Goal: Task Accomplishment & Management: Manage account settings

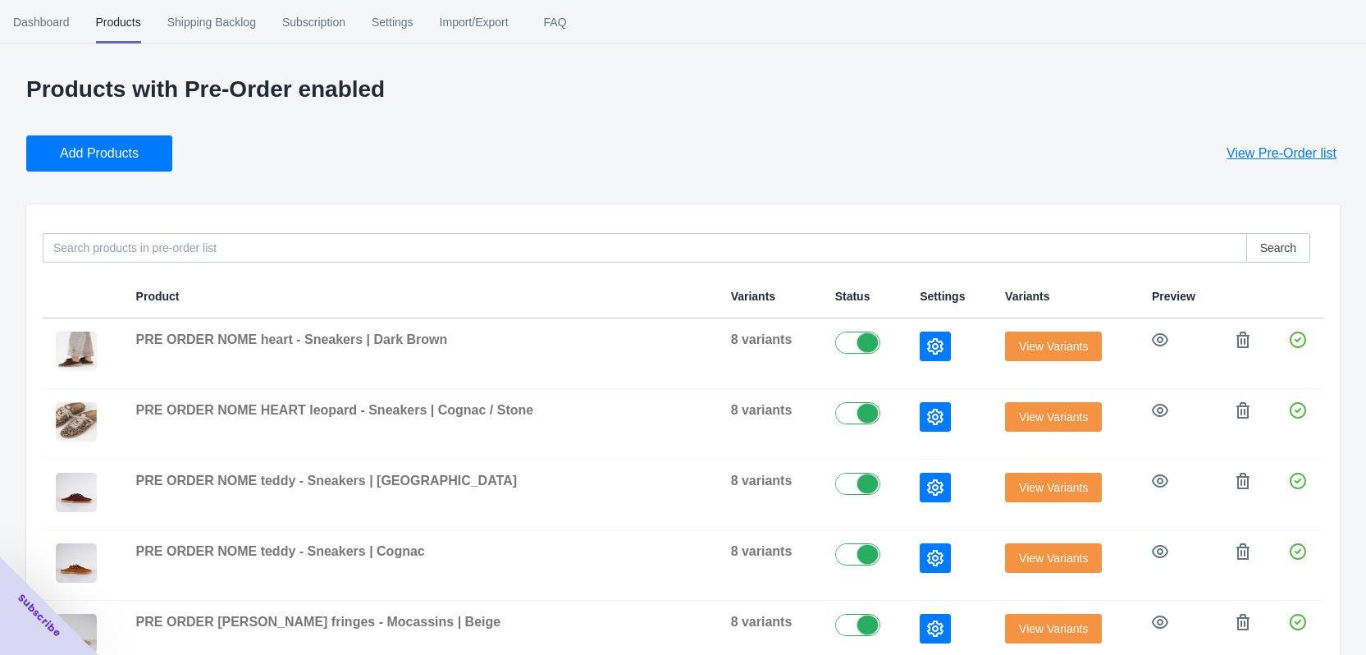
click at [142, 156] on button "Add Products" at bounding box center [99, 153] width 146 height 36
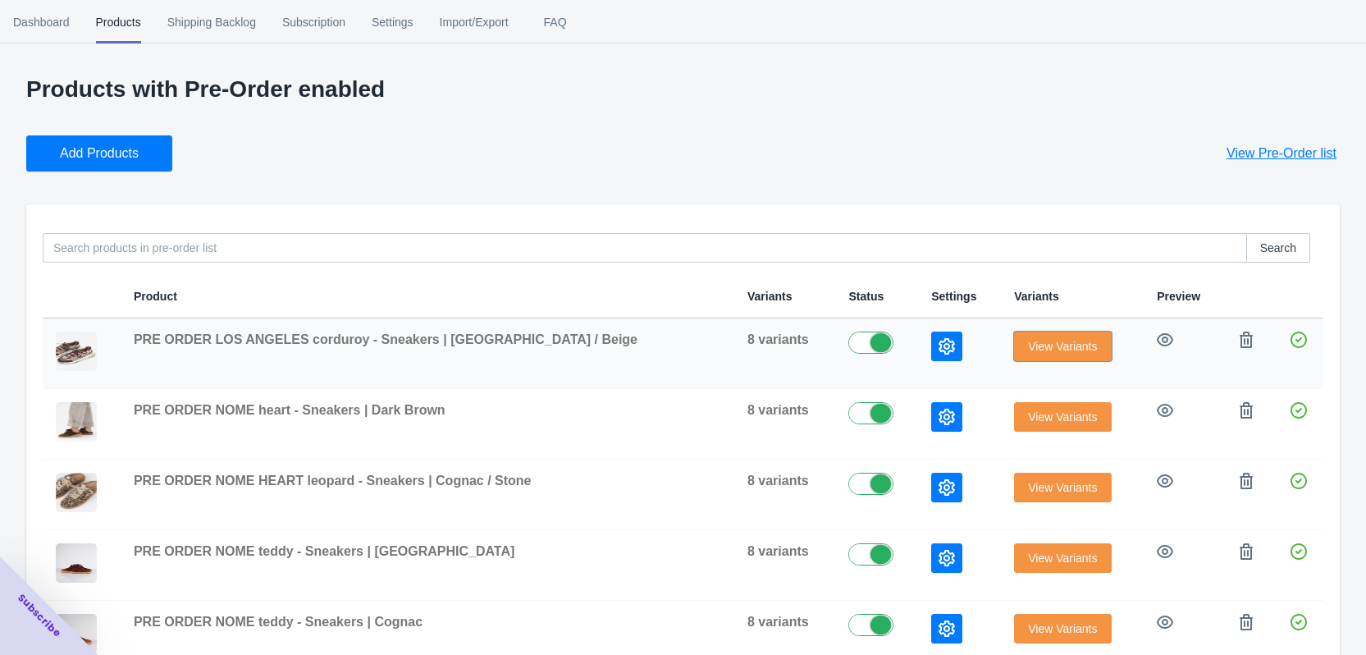
click at [1036, 343] on span "View Variants" at bounding box center [1062, 346] width 69 height 13
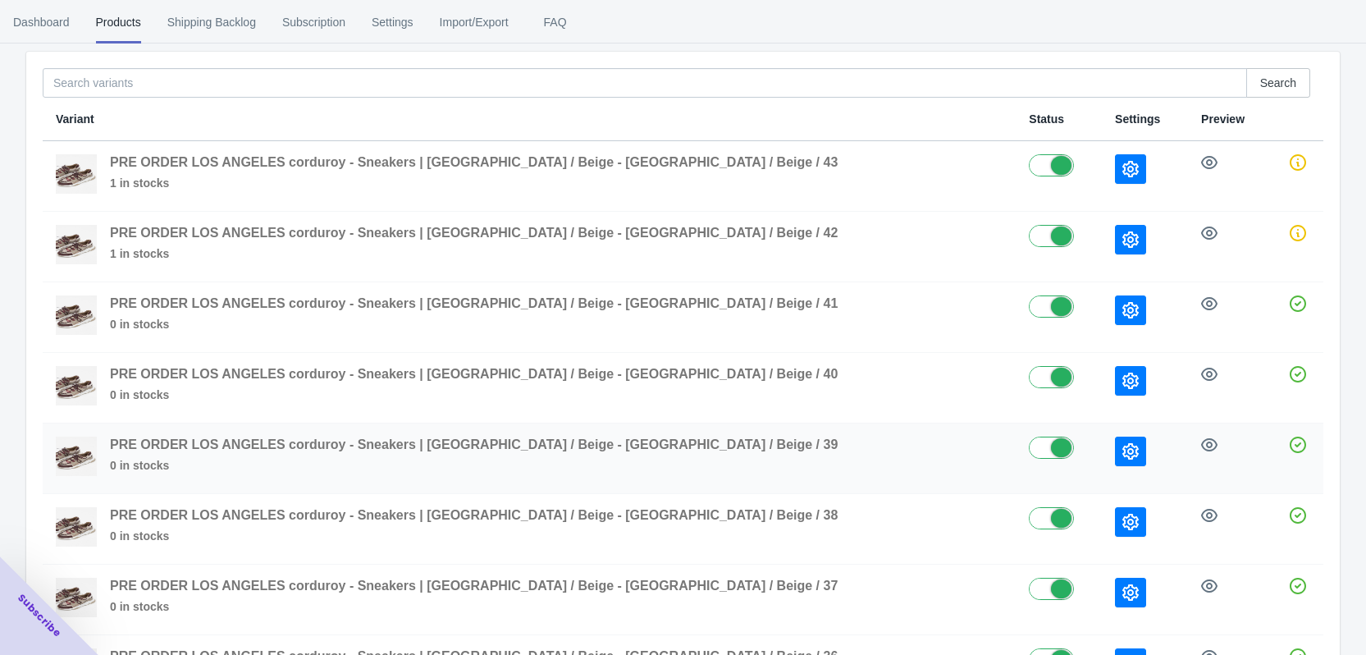
scroll to position [164, 0]
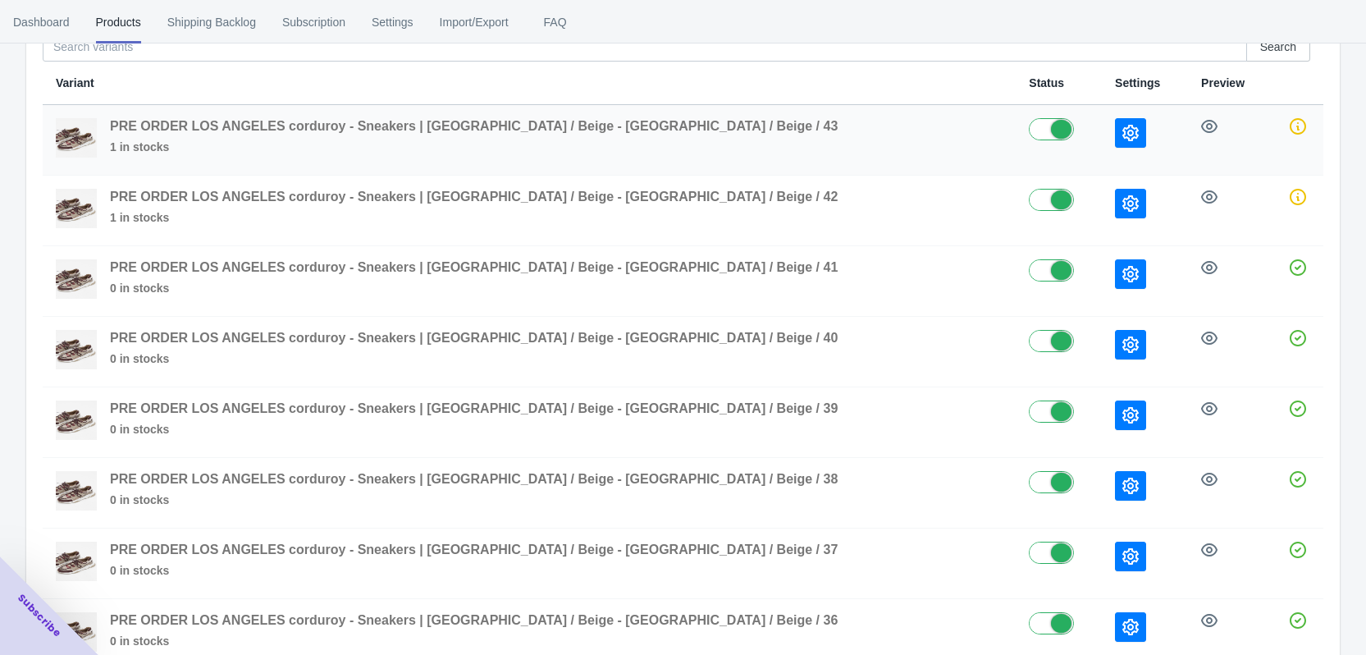
click at [1029, 123] on label at bounding box center [1059, 128] width 60 height 20
checkbox input "false"
click at [1029, 204] on label at bounding box center [1059, 199] width 60 height 20
checkbox input "false"
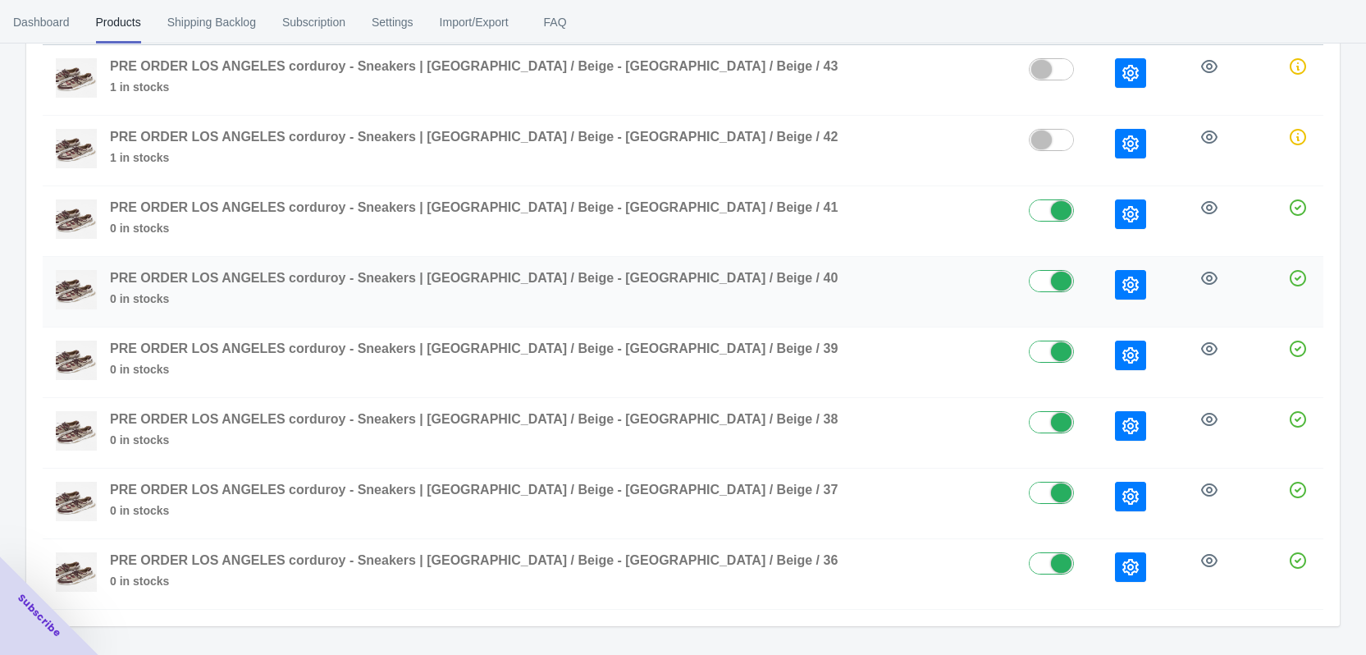
scroll to position [278, 0]
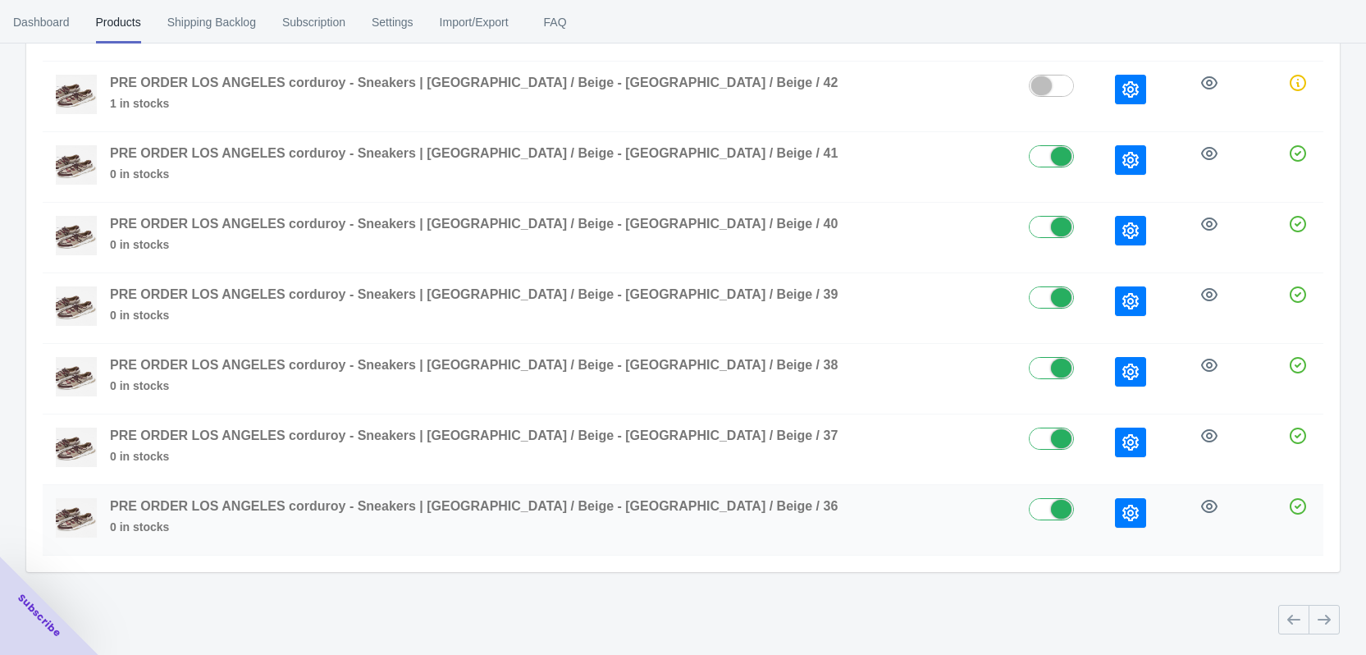
click at [1122, 516] on icon "button" at bounding box center [1130, 512] width 16 height 16
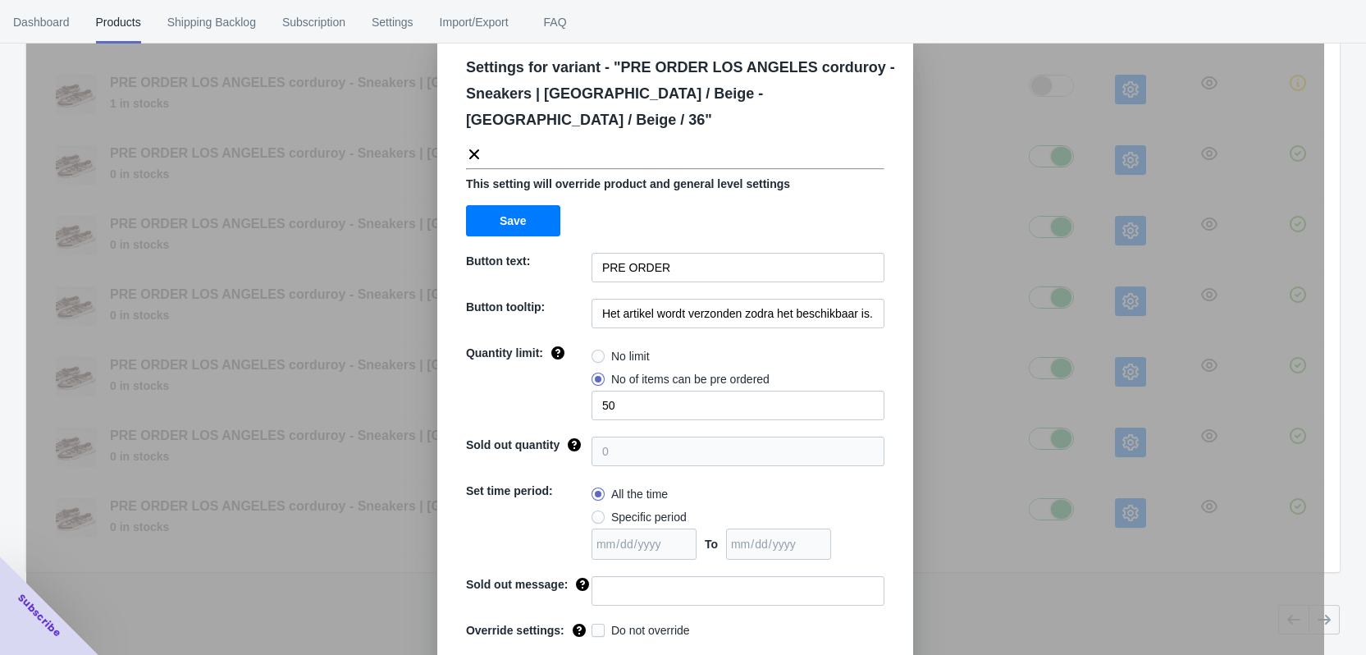
scroll to position [56, 0]
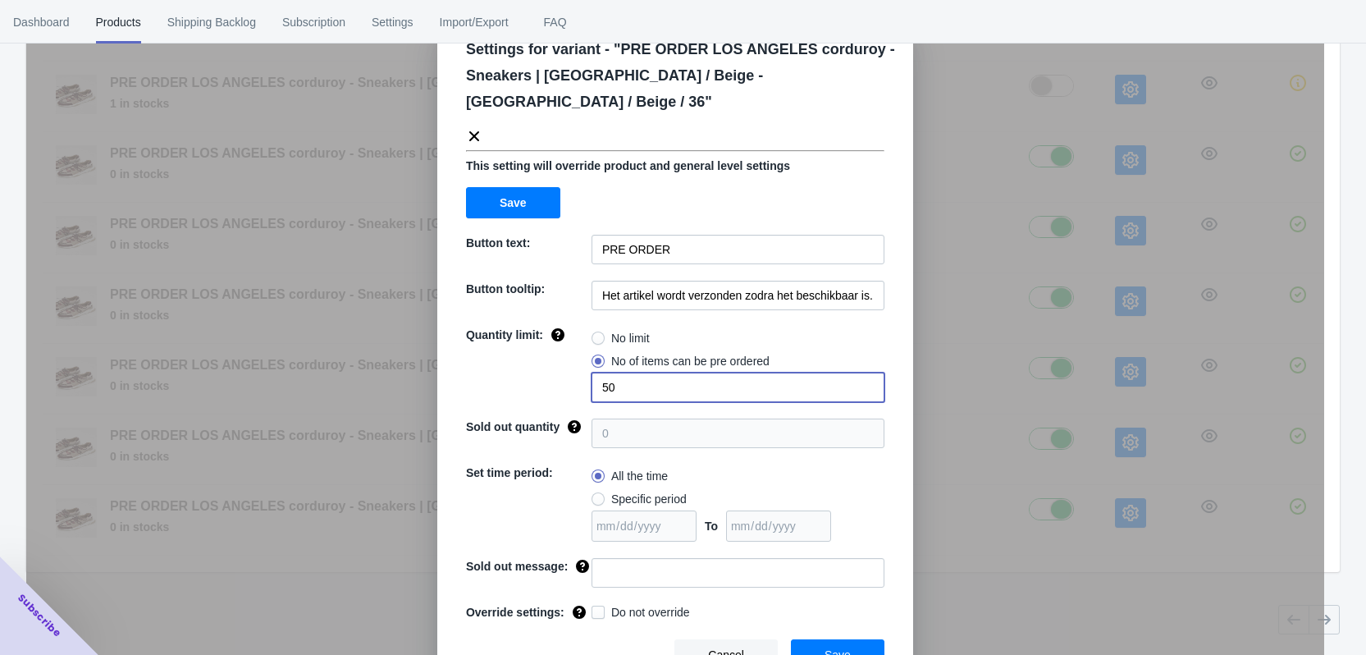
drag, startPoint x: 619, startPoint y: 356, endPoint x: 599, endPoint y: 356, distance: 20.5
click at [599, 372] on input "50" at bounding box center [737, 387] width 293 height 30
click at [600, 326] on label "No limit" at bounding box center [620, 337] width 58 height 23
click at [596, 334] on input "No limit" at bounding box center [596, 334] width 1 height 1
radio input "true"
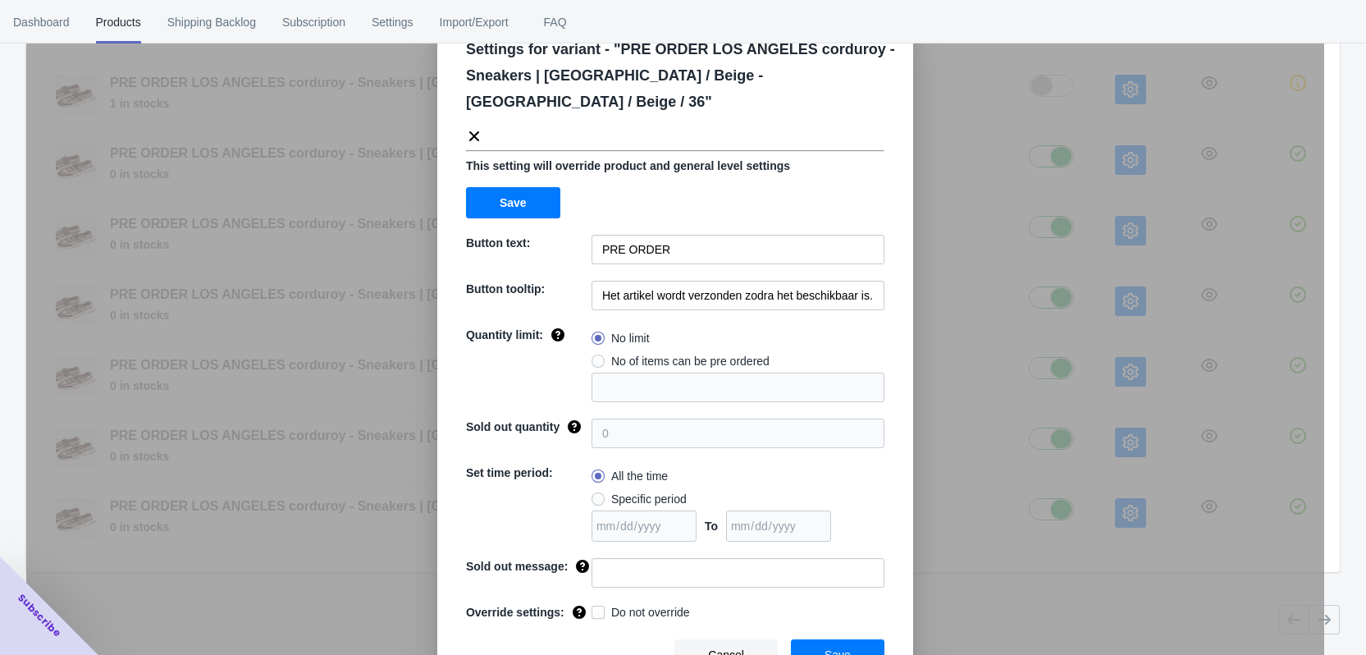
click at [602, 349] on label "No of items can be pre ordered" at bounding box center [680, 360] width 178 height 23
click at [596, 357] on input "No of items can be pre ordered" at bounding box center [596, 357] width 1 height 1
radio input "true"
type input "1"
click at [611, 491] on span "Specific period" at bounding box center [648, 499] width 75 height 16
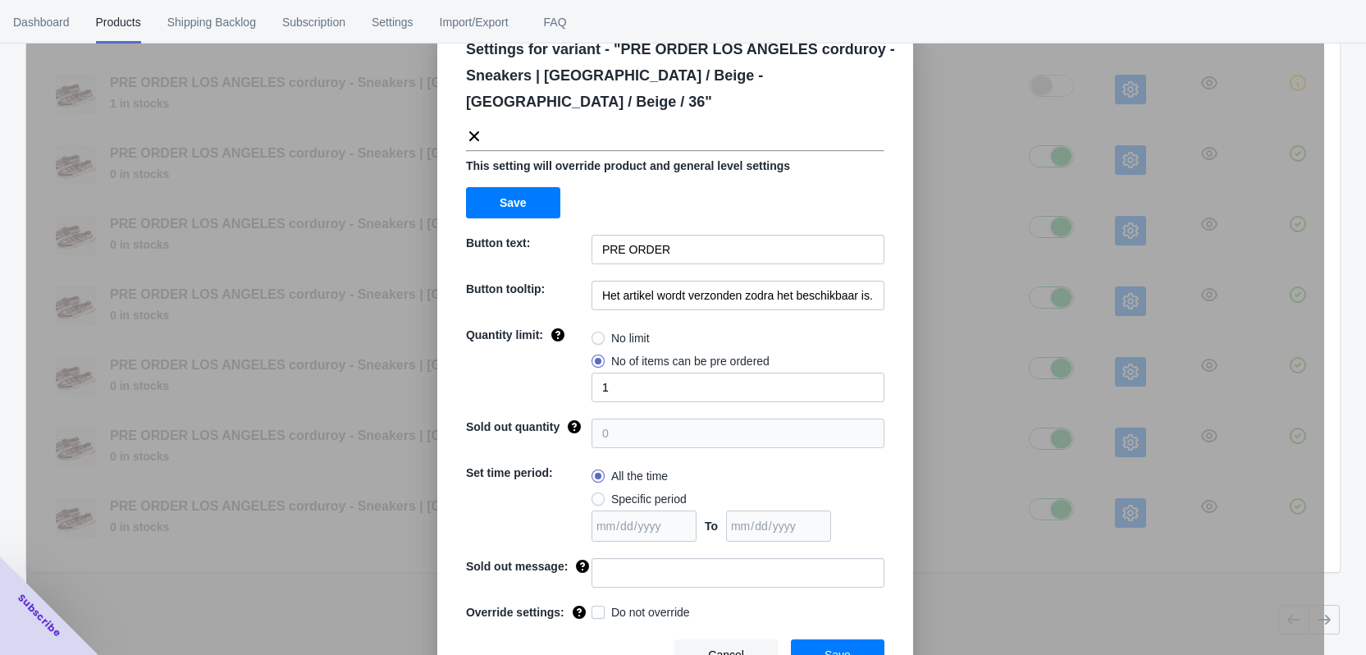
click at [596, 495] on input "Specific period" at bounding box center [596, 495] width 1 height 1
radio input "true"
click at [621, 510] on input "date" at bounding box center [643, 525] width 105 height 31
click at [678, 510] on input "date" at bounding box center [643, 525] width 105 height 31
type input "[DATE]"
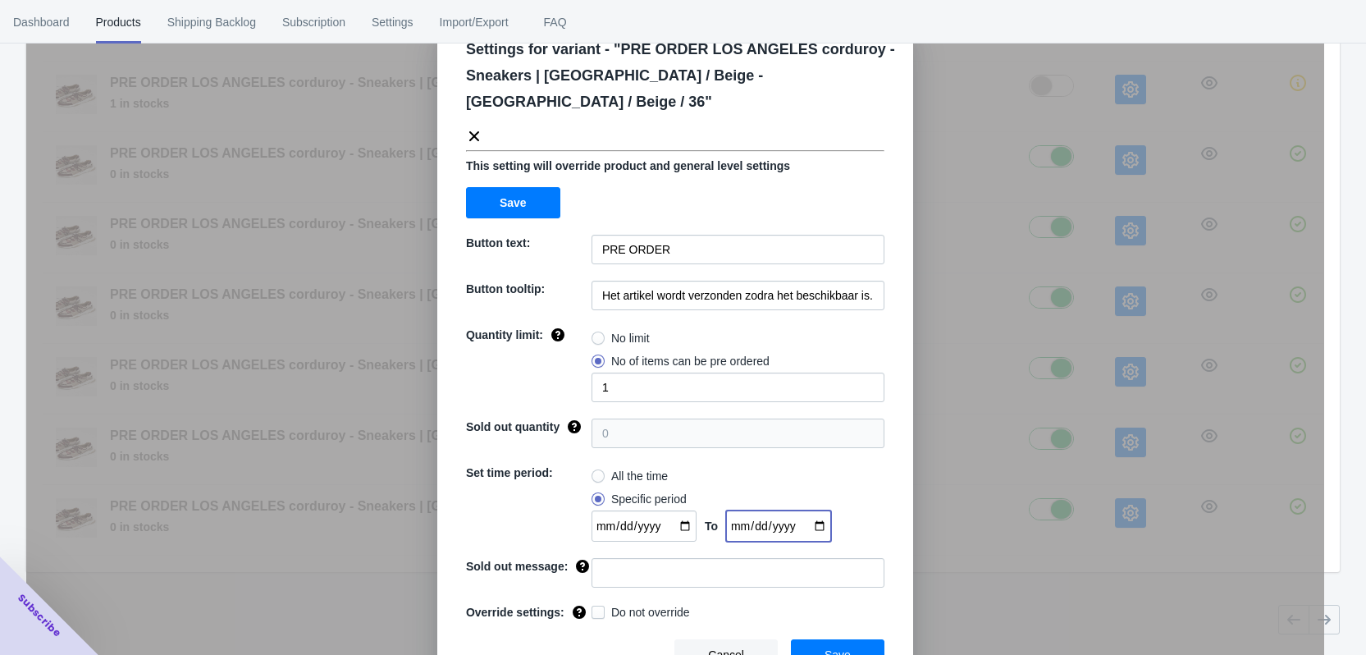
click at [819, 510] on input "date" at bounding box center [778, 525] width 105 height 31
click at [623, 468] on span "All the time" at bounding box center [639, 476] width 57 height 16
click at [596, 472] on input "All the time" at bounding box center [596, 472] width 1 height 1
radio input "true"
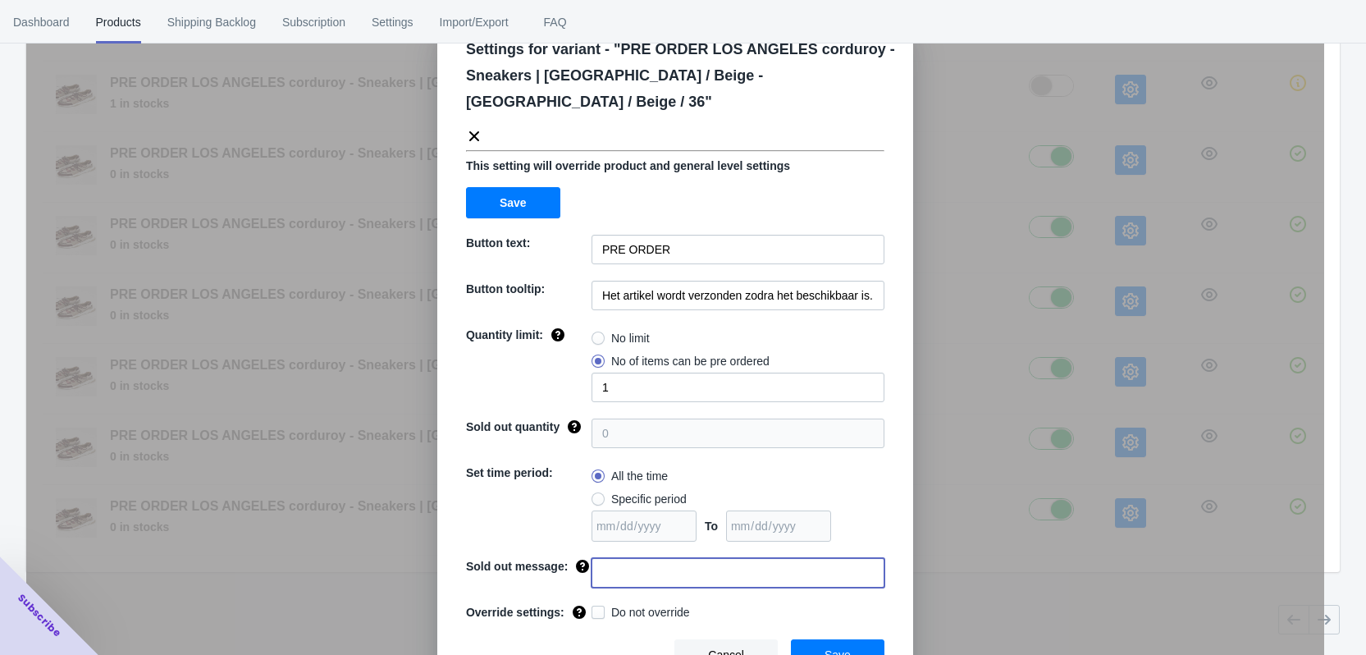
click at [628, 558] on input at bounding box center [737, 573] width 293 height 30
type input "D"
type input "Deze maat is uitverkocht"
click at [616, 604] on span "Do not override" at bounding box center [650, 612] width 79 height 16
click at [596, 608] on input "Do not override" at bounding box center [595, 608] width 1 height 1
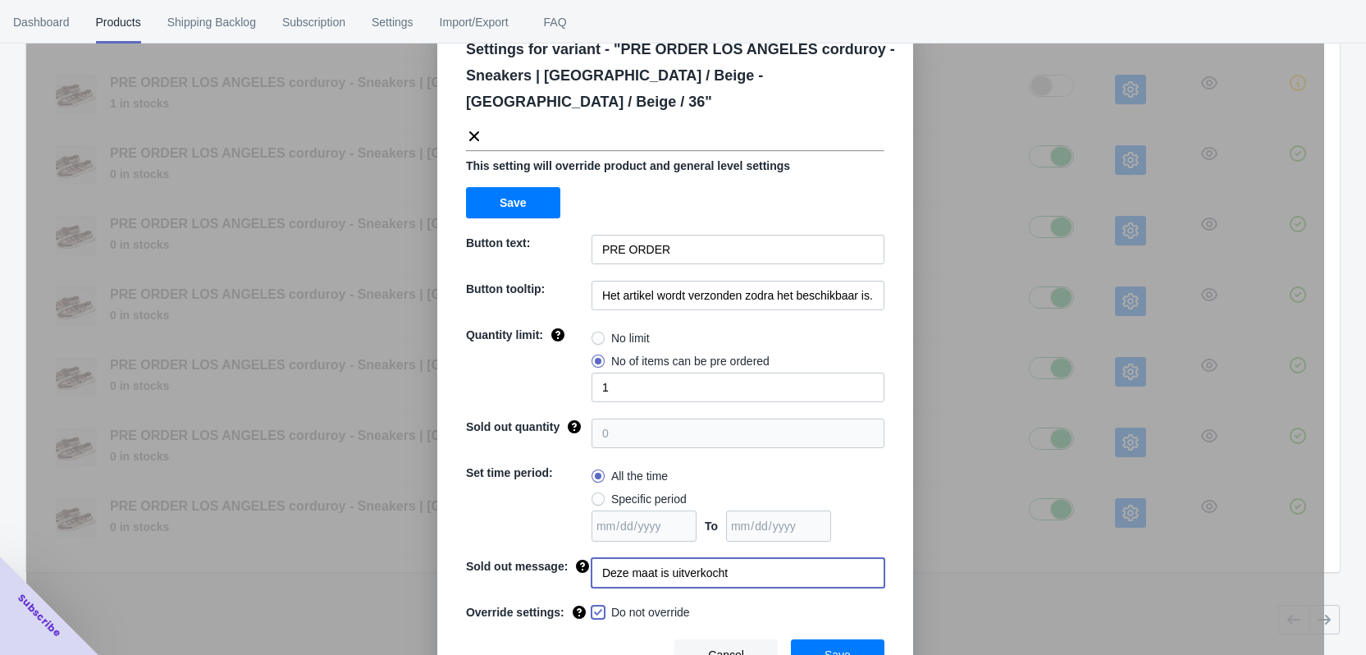
checkbox input "true"
click at [847, 639] on button "Save" at bounding box center [838, 654] width 94 height 31
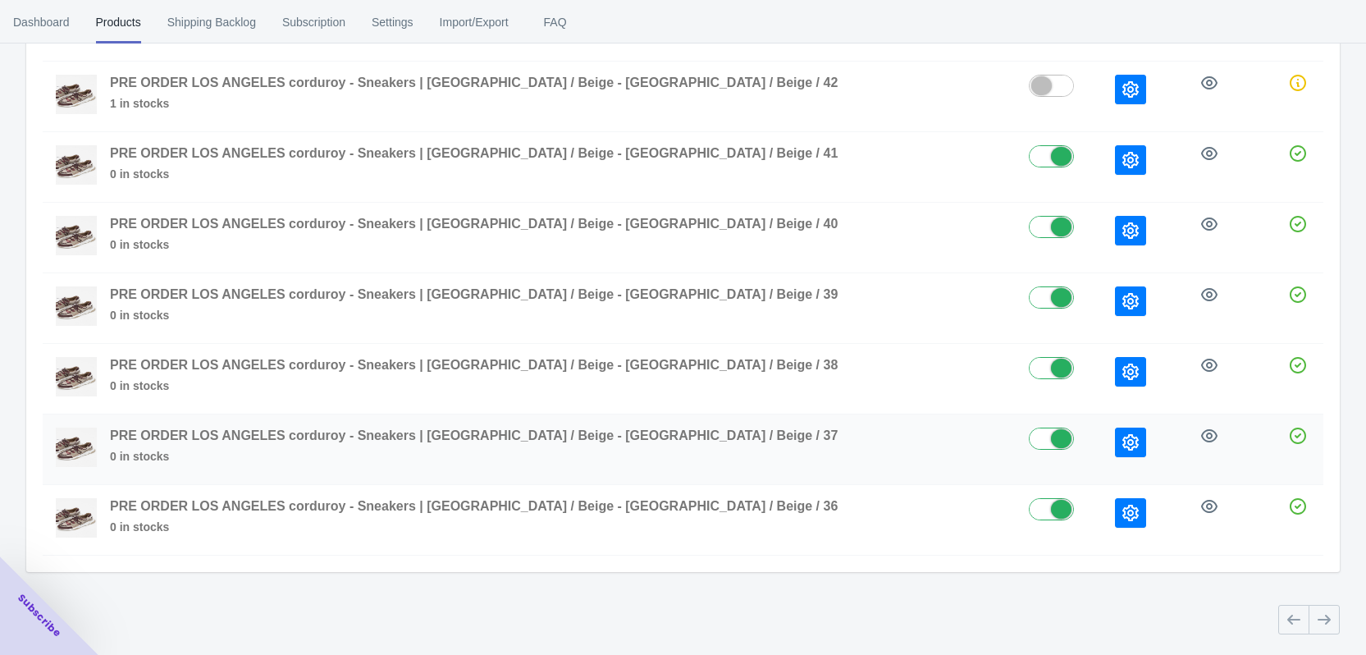
click at [1122, 446] on icon "button" at bounding box center [1130, 442] width 16 height 16
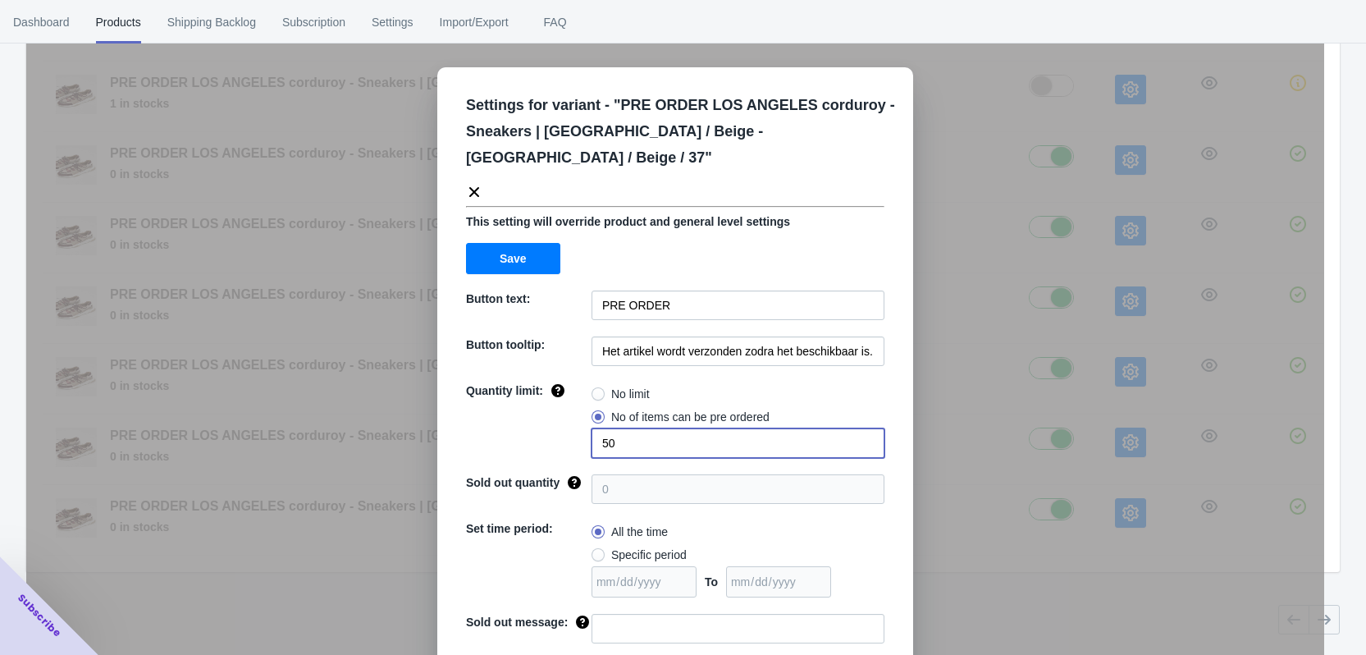
drag, startPoint x: 610, startPoint y: 419, endPoint x: 572, endPoint y: 418, distance: 38.6
click at [572, 418] on div "Quantity limit: No limit No of items can be pre ordered 50" at bounding box center [675, 419] width 418 height 75
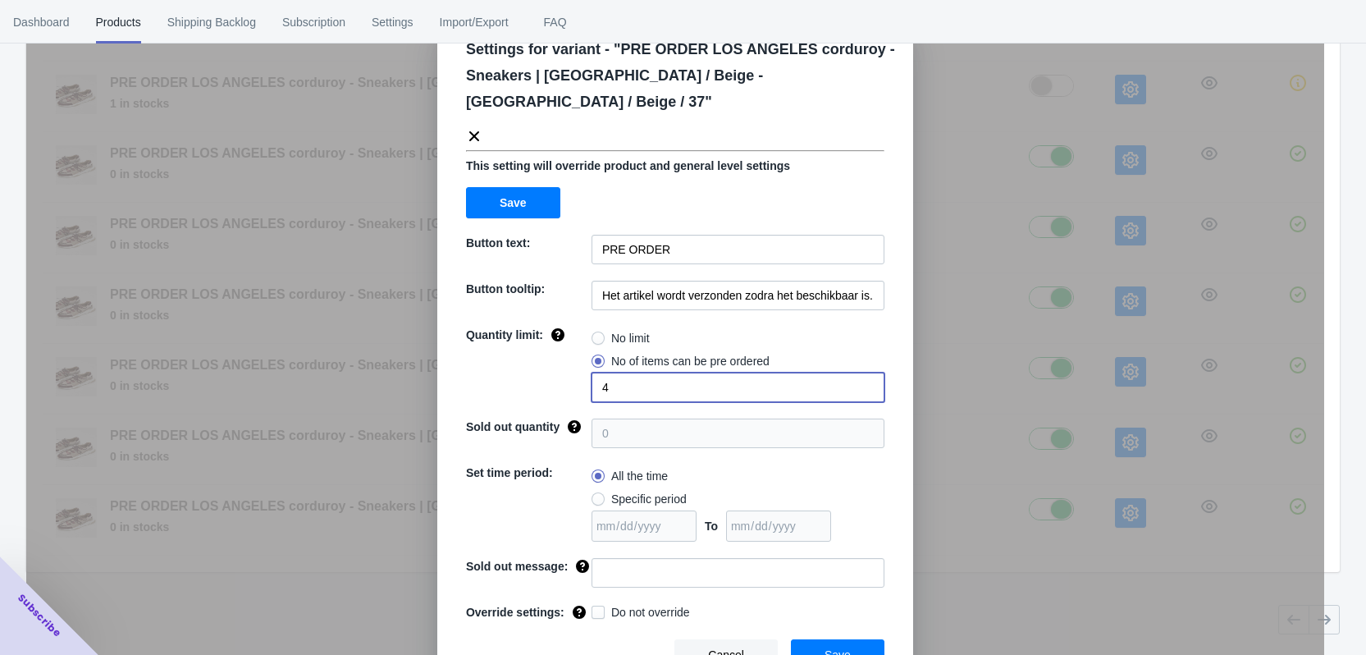
type input "4"
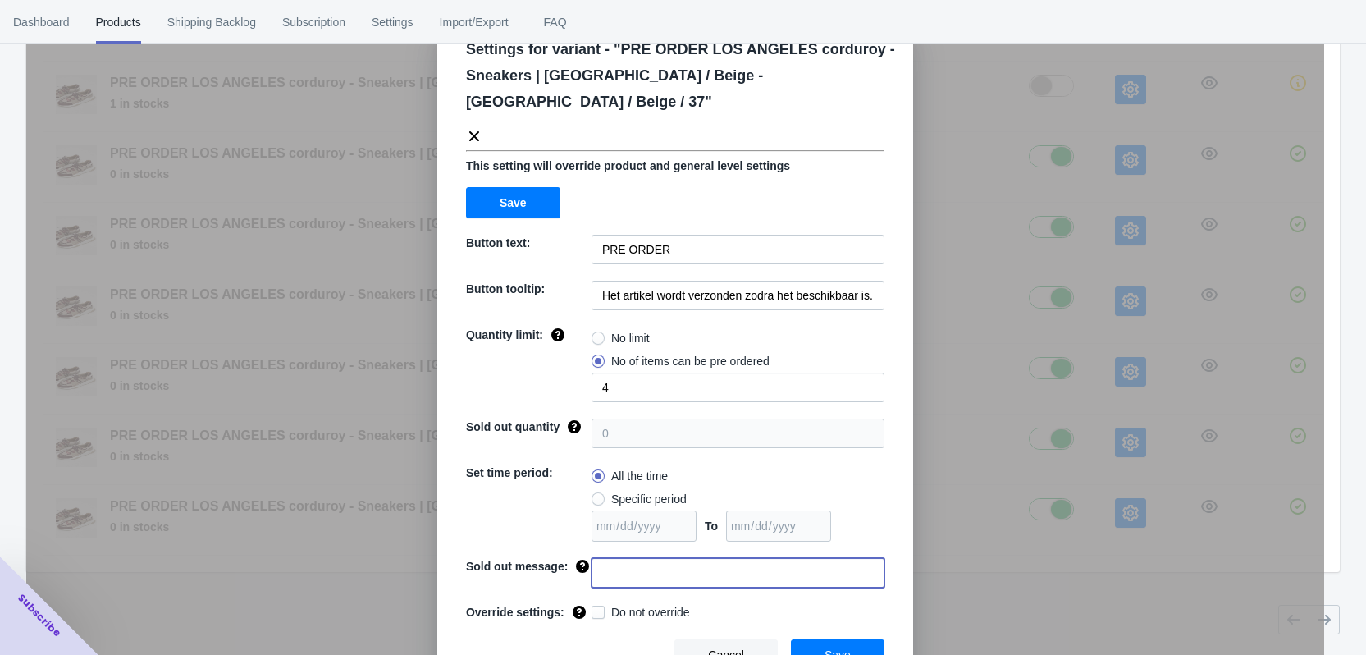
click at [628, 558] on input at bounding box center [737, 573] width 293 height 30
type input "Deze maat is uitverkocht"
click at [591, 605] on span at bounding box center [597, 611] width 13 height 13
click at [595, 608] on input "Do not override" at bounding box center [595, 608] width 1 height 1
checkbox input "true"
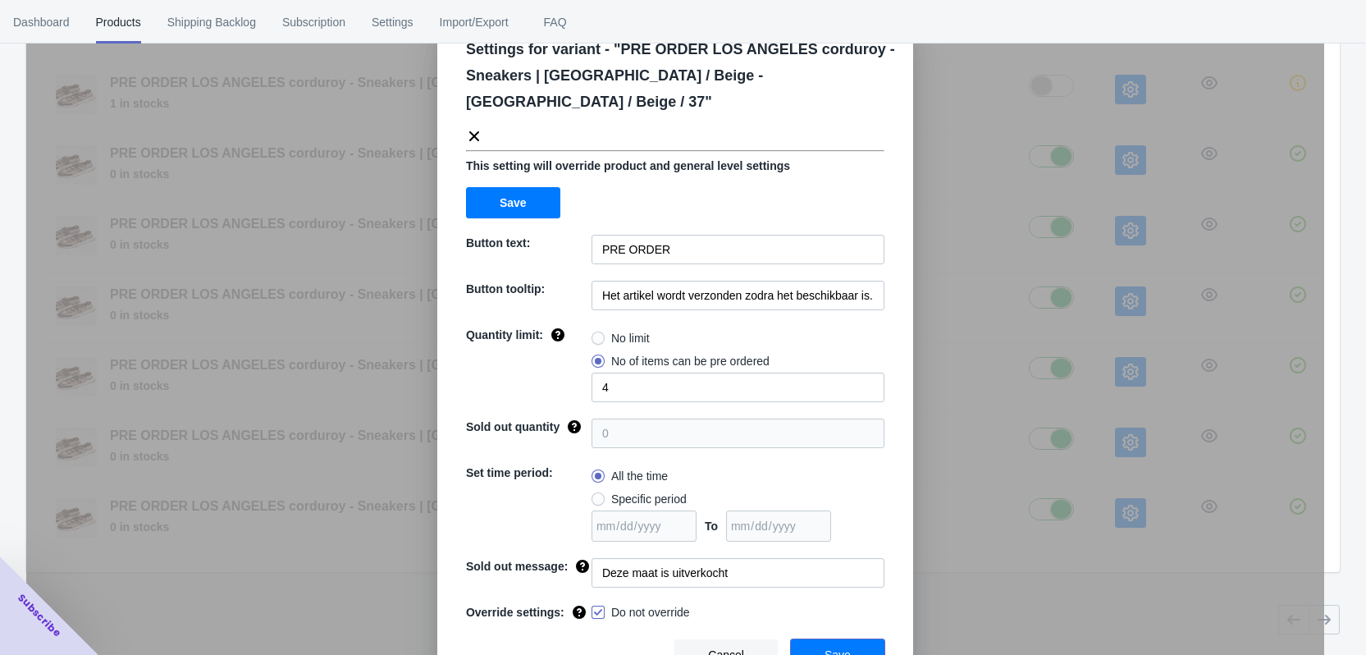
click at [846, 639] on button "Save" at bounding box center [838, 654] width 94 height 31
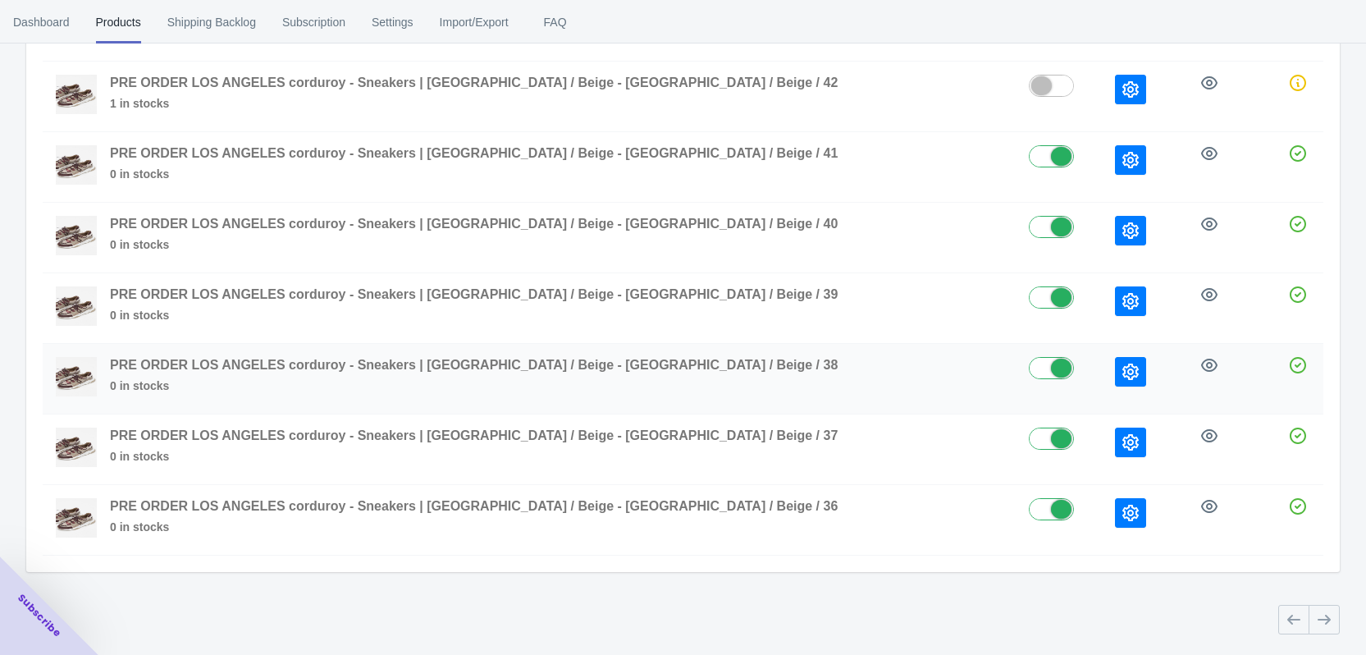
click at [1122, 368] on icon "button" at bounding box center [1130, 371] width 16 height 16
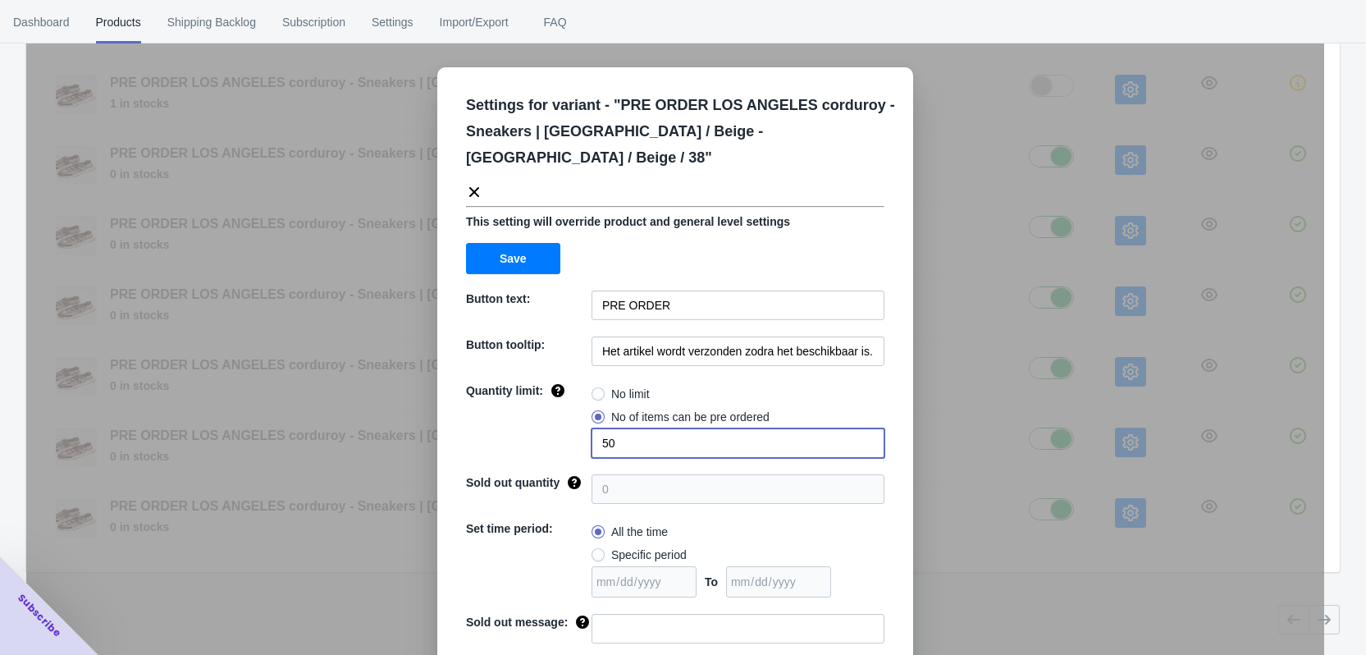
drag, startPoint x: 599, startPoint y: 417, endPoint x: 589, endPoint y: 416, distance: 9.9
click at [591, 428] on input "50" at bounding box center [737, 443] width 293 height 30
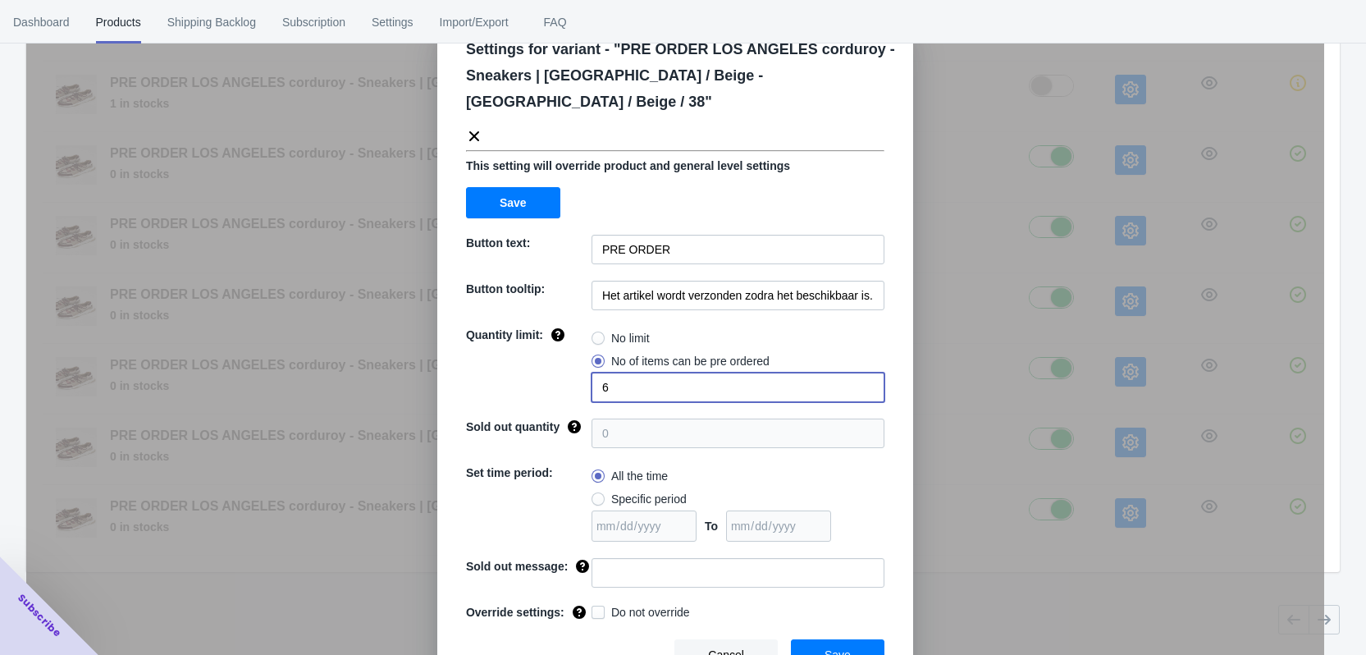
type input "6"
click at [628, 558] on input at bounding box center [737, 573] width 293 height 30
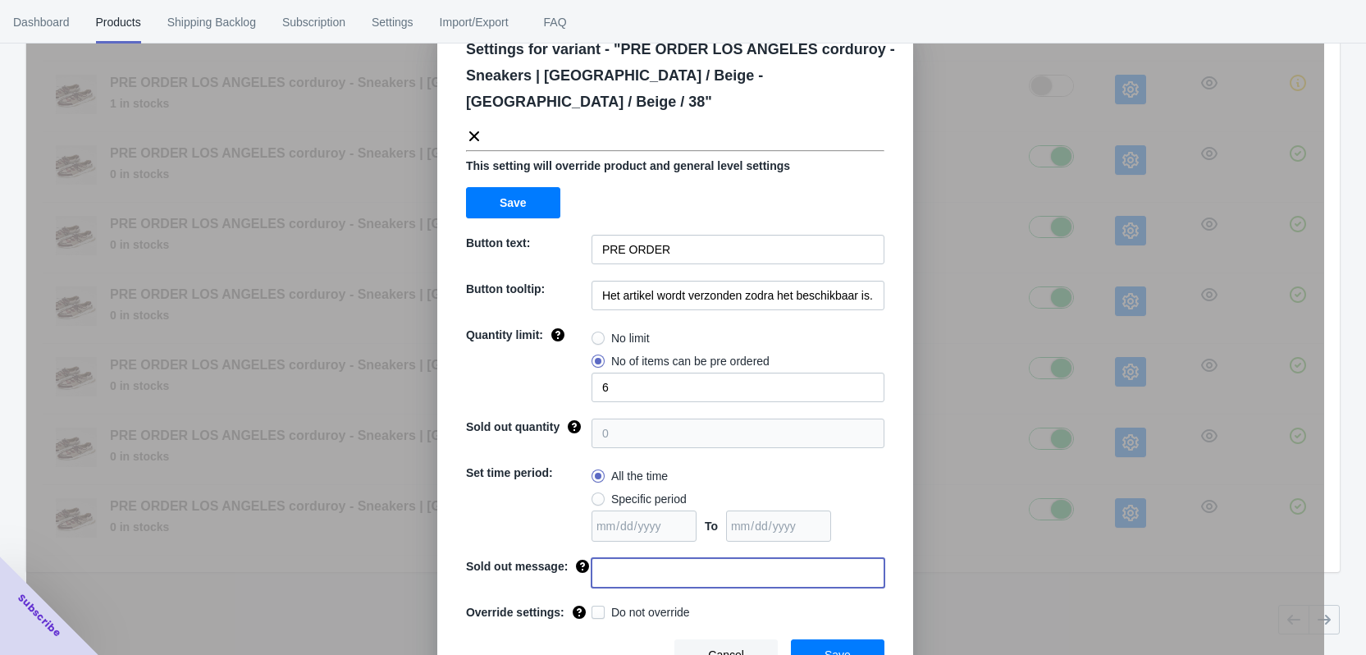
click at [622, 558] on input at bounding box center [737, 573] width 293 height 30
type input "Deze maat is uitverkocht"
click at [594, 605] on span at bounding box center [597, 611] width 13 height 13
click at [595, 608] on input "Do not override" at bounding box center [595, 608] width 1 height 1
checkbox input "true"
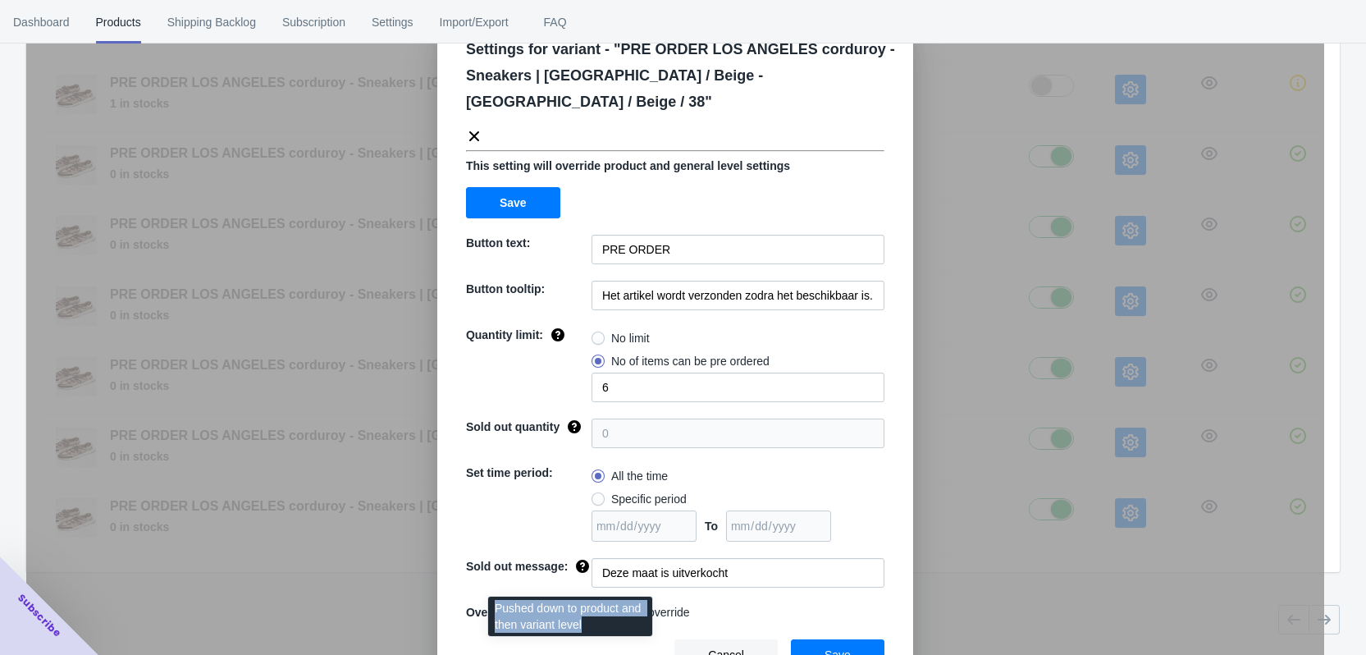
drag, startPoint x: 586, startPoint y: 626, endPoint x: 491, endPoint y: 609, distance: 95.9
click at [491, 609] on div "Pushed down to product and then variant level" at bounding box center [570, 621] width 190 height 56
copy div "Pushed down to product and then variant level"
click at [853, 639] on button "Save" at bounding box center [838, 654] width 94 height 31
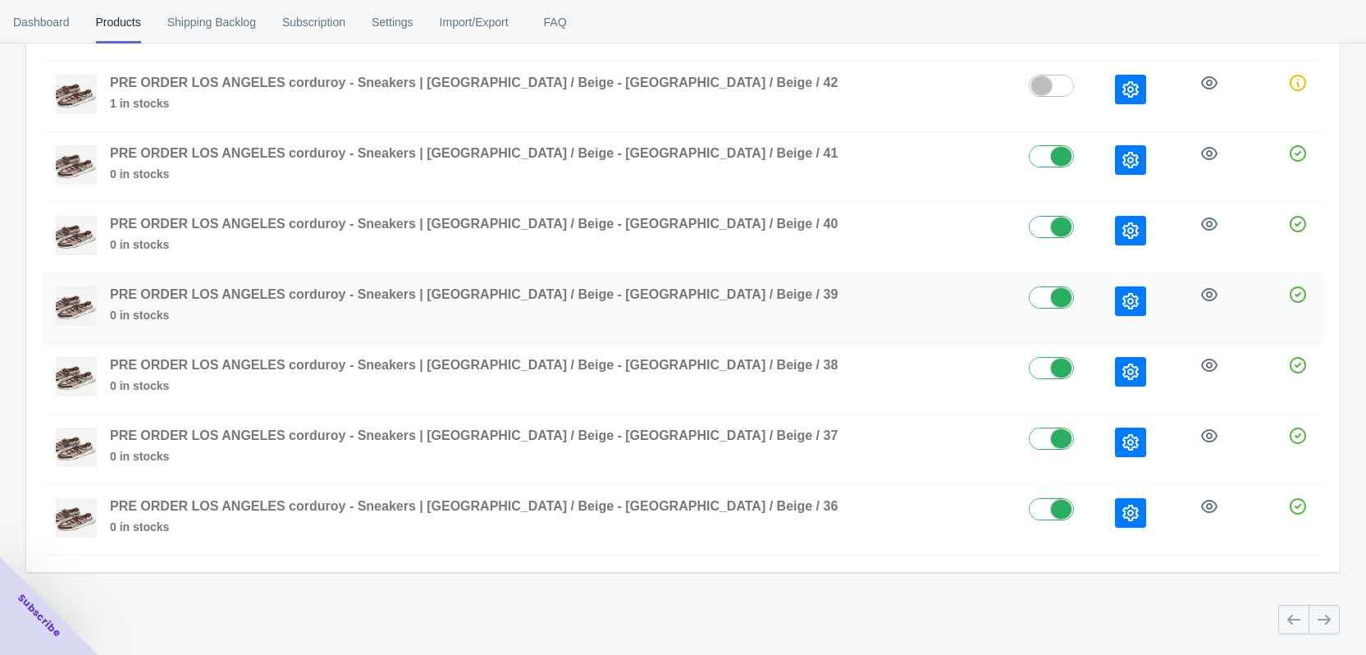
click at [1122, 303] on icon "button" at bounding box center [1130, 301] width 16 height 16
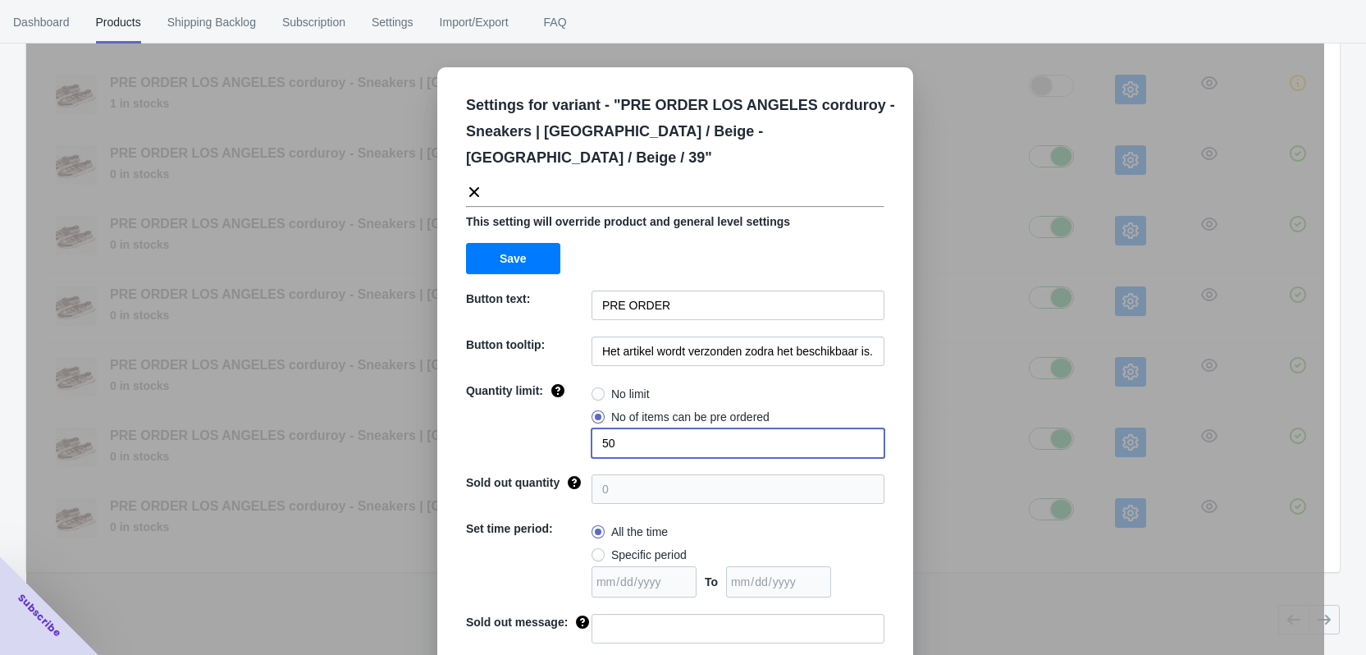
drag, startPoint x: 614, startPoint y: 422, endPoint x: 565, endPoint y: 418, distance: 48.6
click at [565, 418] on div "Quantity limit: No limit No of items can be pre ordered 50" at bounding box center [675, 419] width 418 height 75
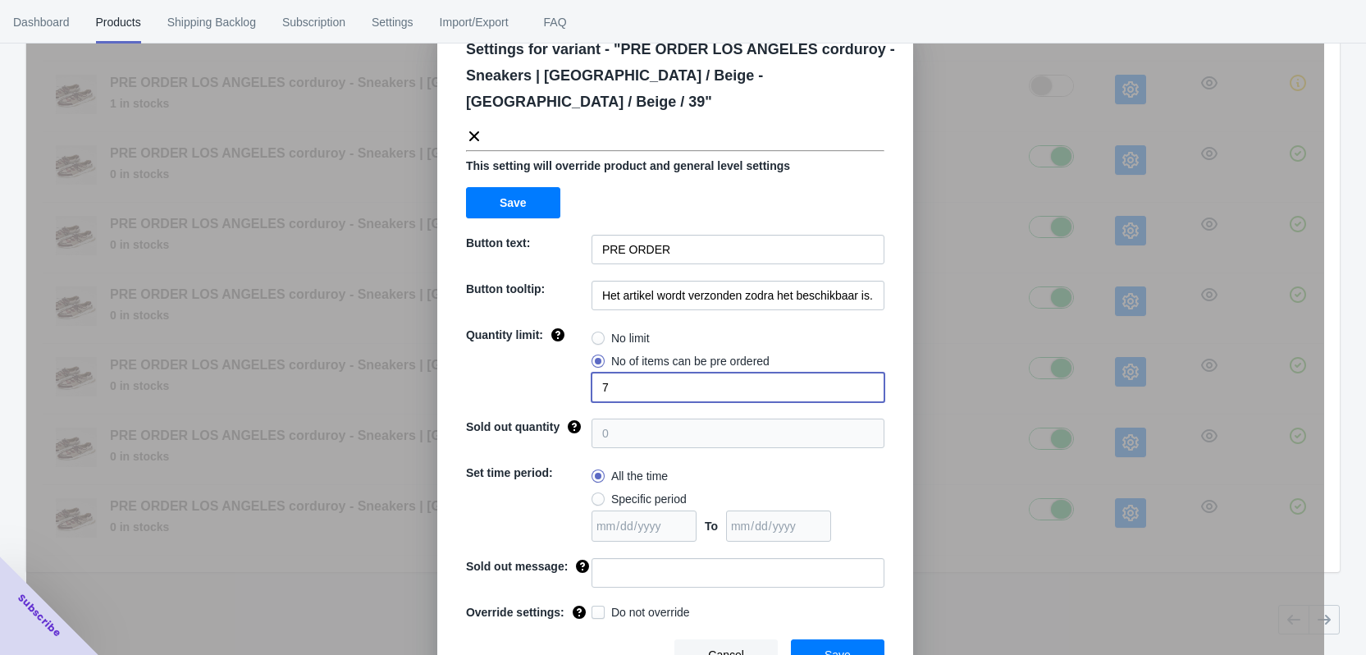
type input "7"
click at [630, 558] on input at bounding box center [737, 573] width 293 height 30
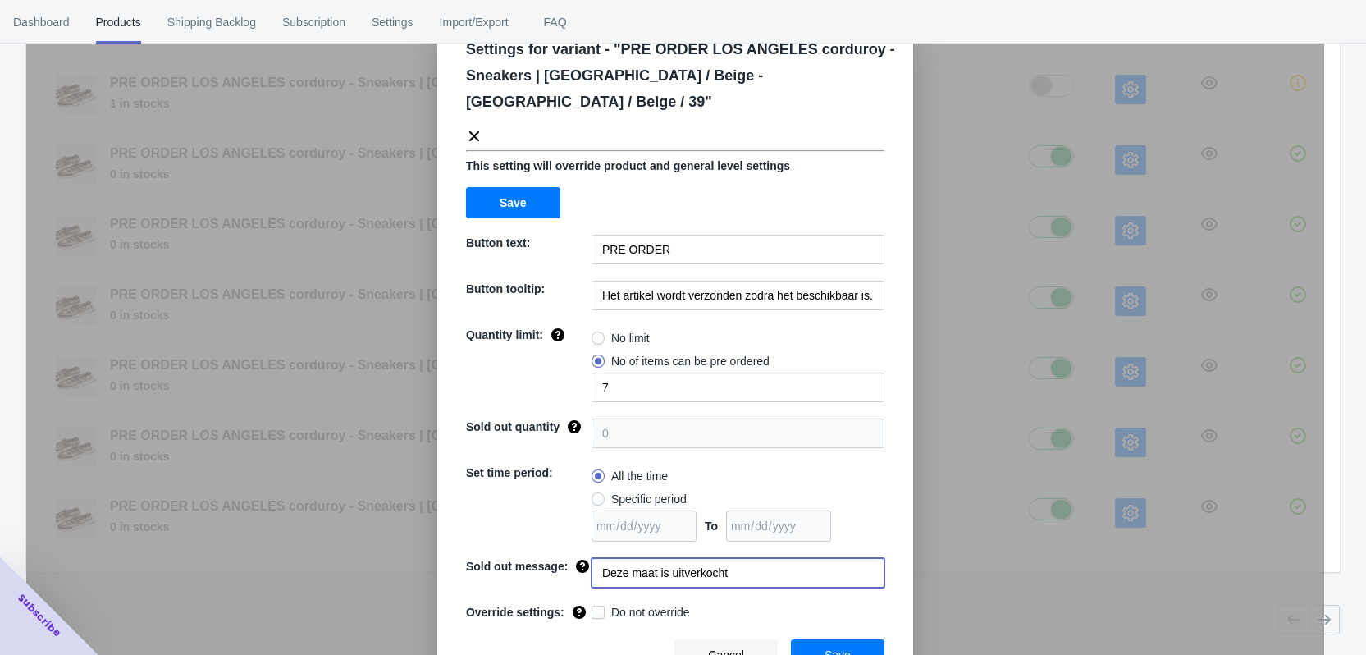
type input "Deze maat is uitverkocht"
click at [597, 605] on span at bounding box center [597, 611] width 13 height 13
click at [596, 608] on input "Do not override" at bounding box center [595, 608] width 1 height 1
checkbox input "true"
click at [824, 648] on span "Save" at bounding box center [837, 654] width 26 height 13
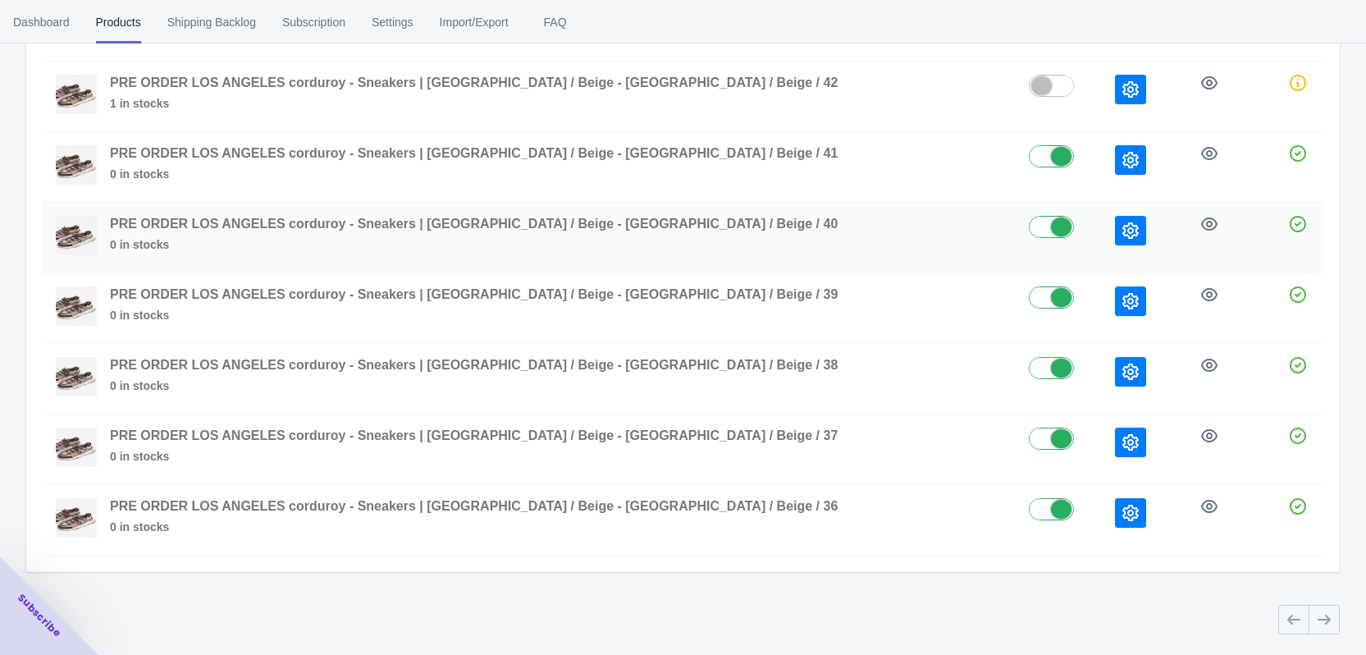
click at [1122, 236] on icon "button" at bounding box center [1130, 230] width 16 height 16
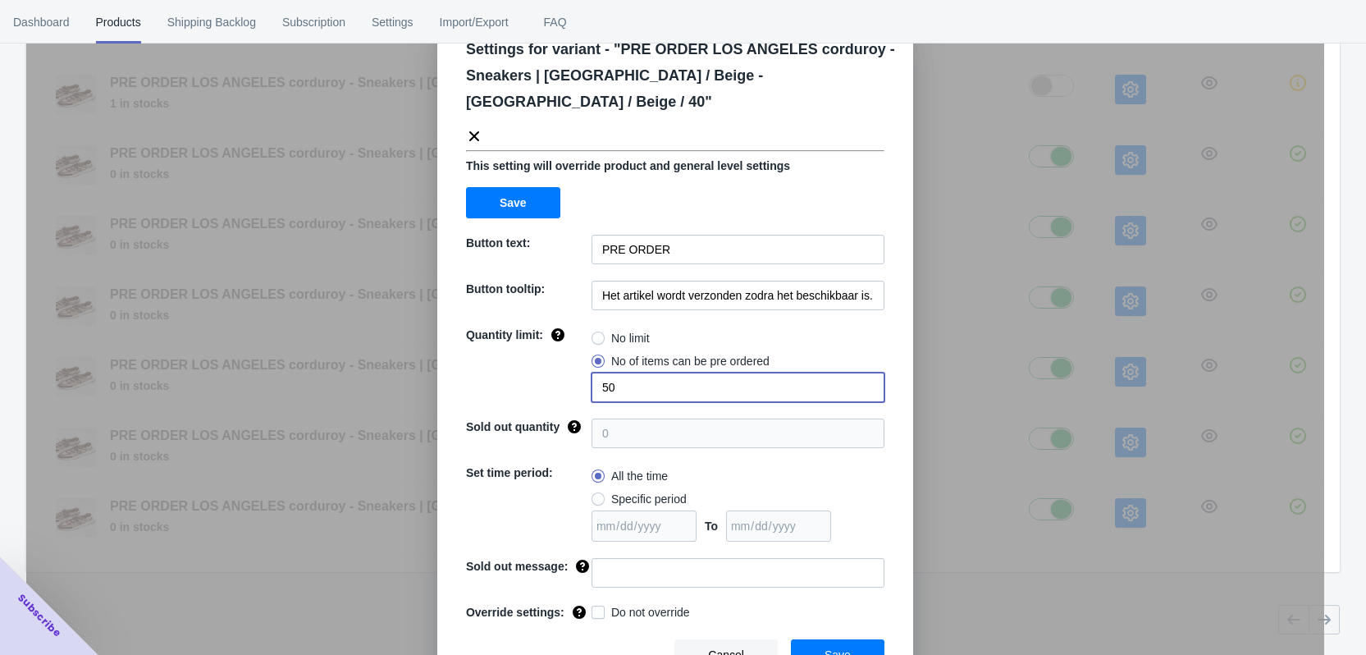
click at [560, 366] on div "Quantity limit: No limit No of items can be pre ordered 50" at bounding box center [675, 363] width 418 height 75
type input "6"
click at [600, 558] on input at bounding box center [737, 573] width 293 height 30
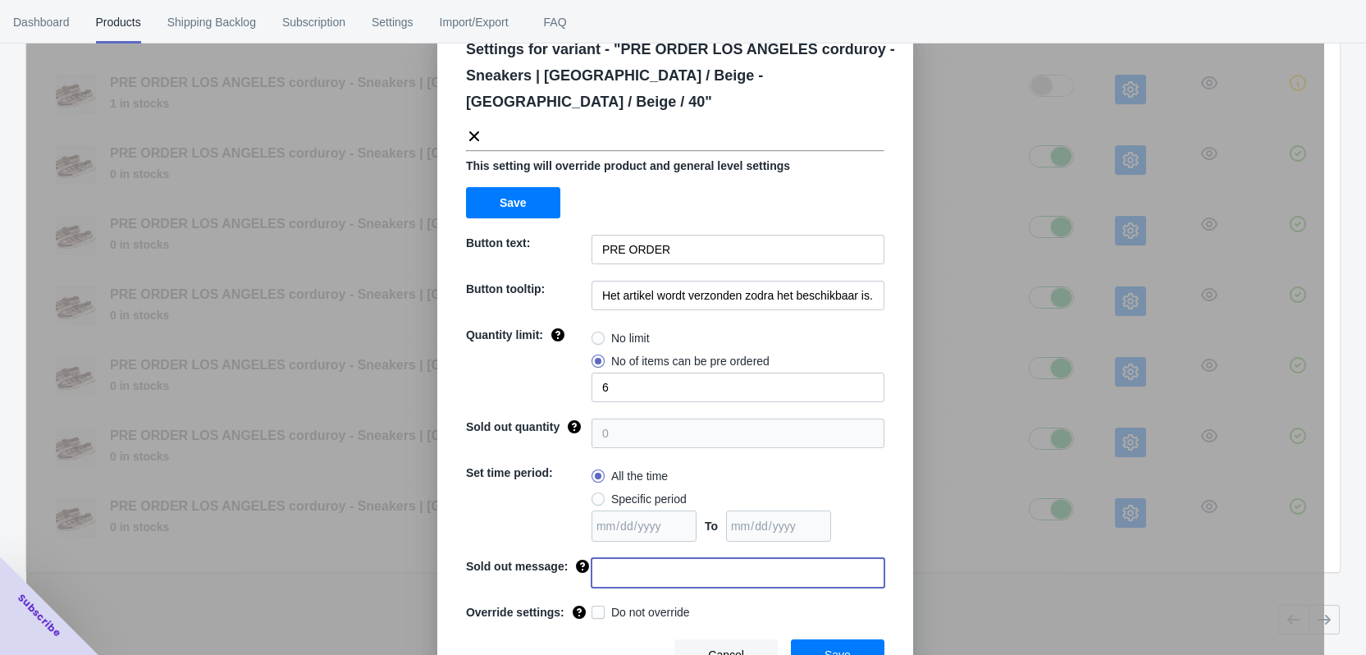
type input "Deze maat is uitverkocht"
click at [596, 605] on span at bounding box center [597, 611] width 13 height 13
click at [596, 608] on input "Do not override" at bounding box center [595, 608] width 1 height 1
checkbox input "true"
click at [842, 639] on button "Save" at bounding box center [838, 654] width 94 height 31
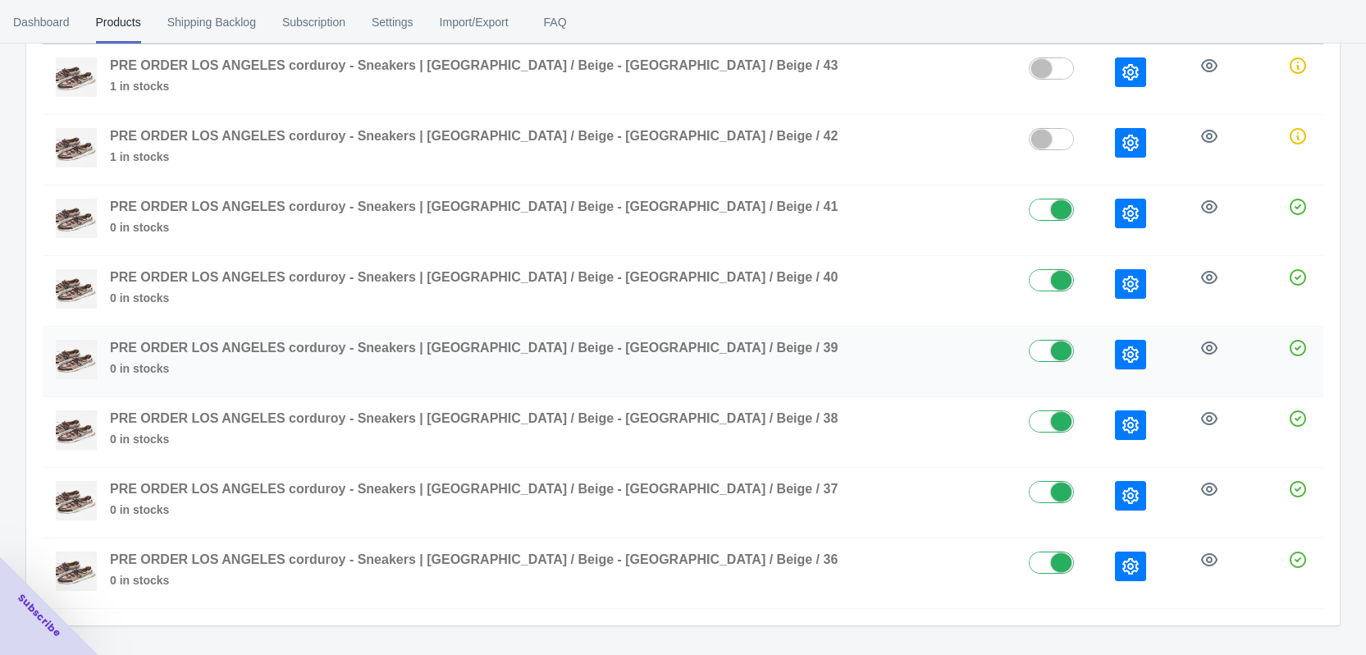
scroll to position [196, 0]
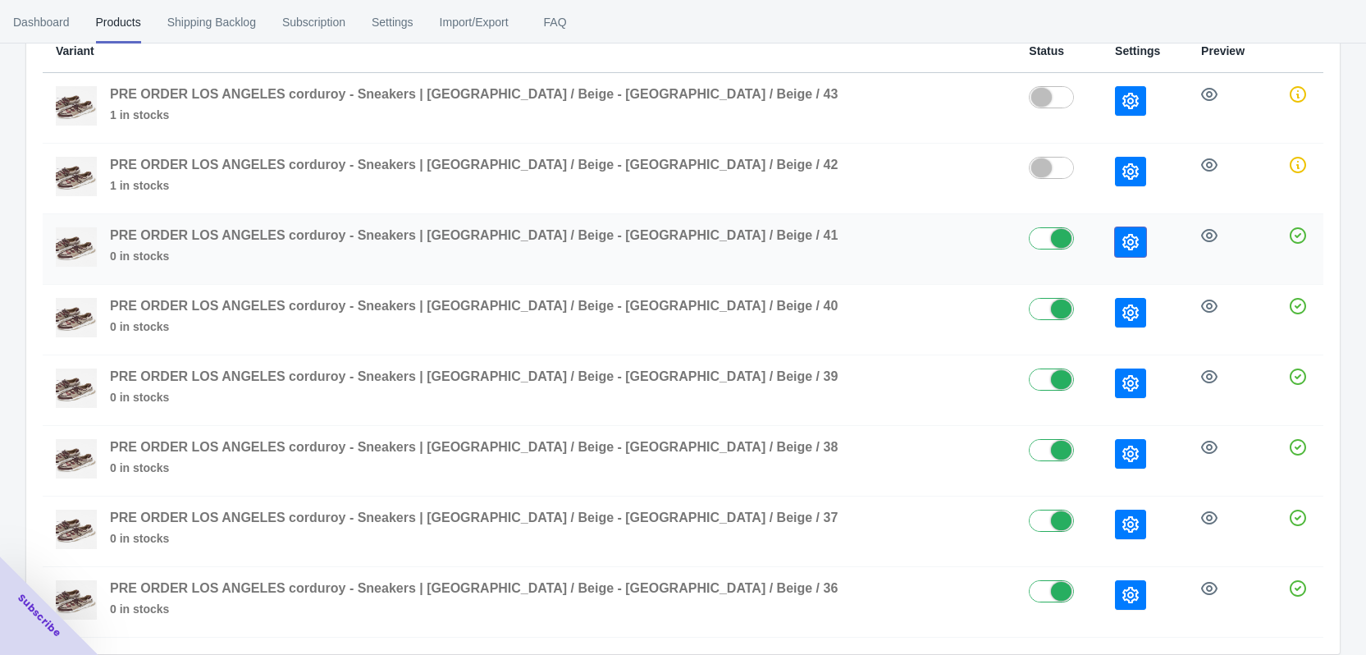
click at [1122, 243] on icon "button" at bounding box center [1130, 242] width 16 height 16
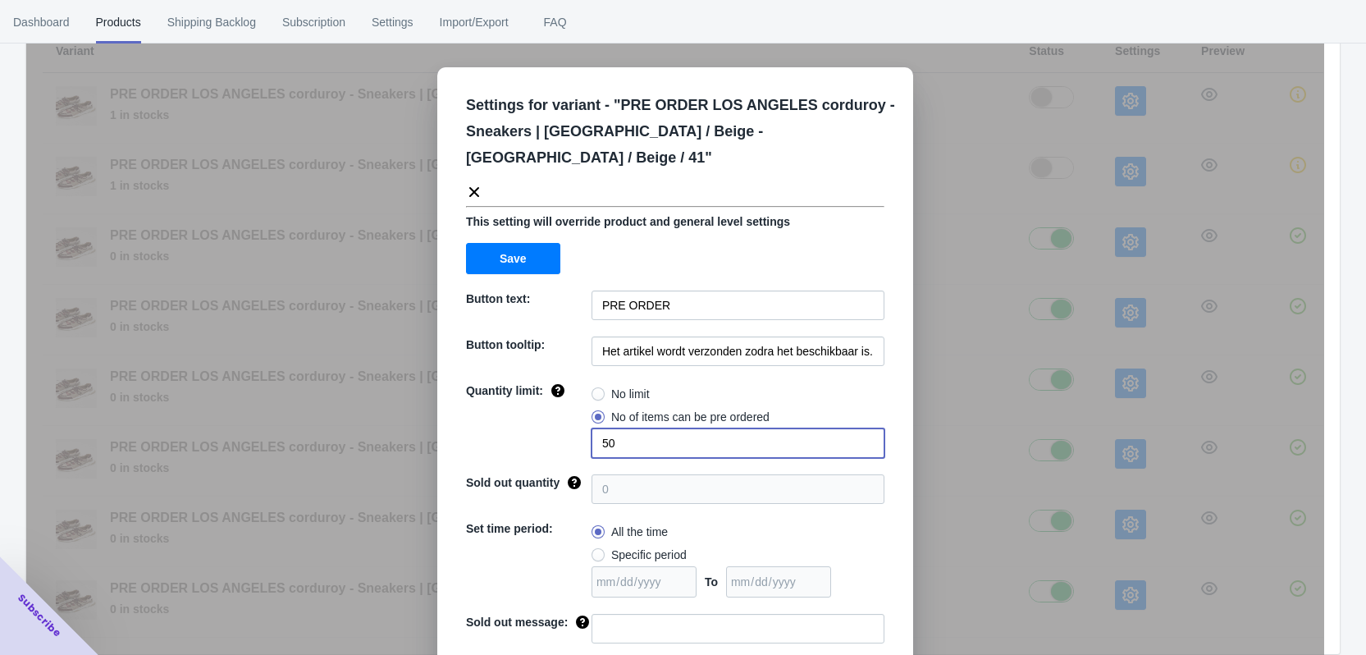
drag, startPoint x: 613, startPoint y: 416, endPoint x: 592, endPoint y: 417, distance: 20.5
click at [592, 428] on input "50" at bounding box center [737, 443] width 293 height 30
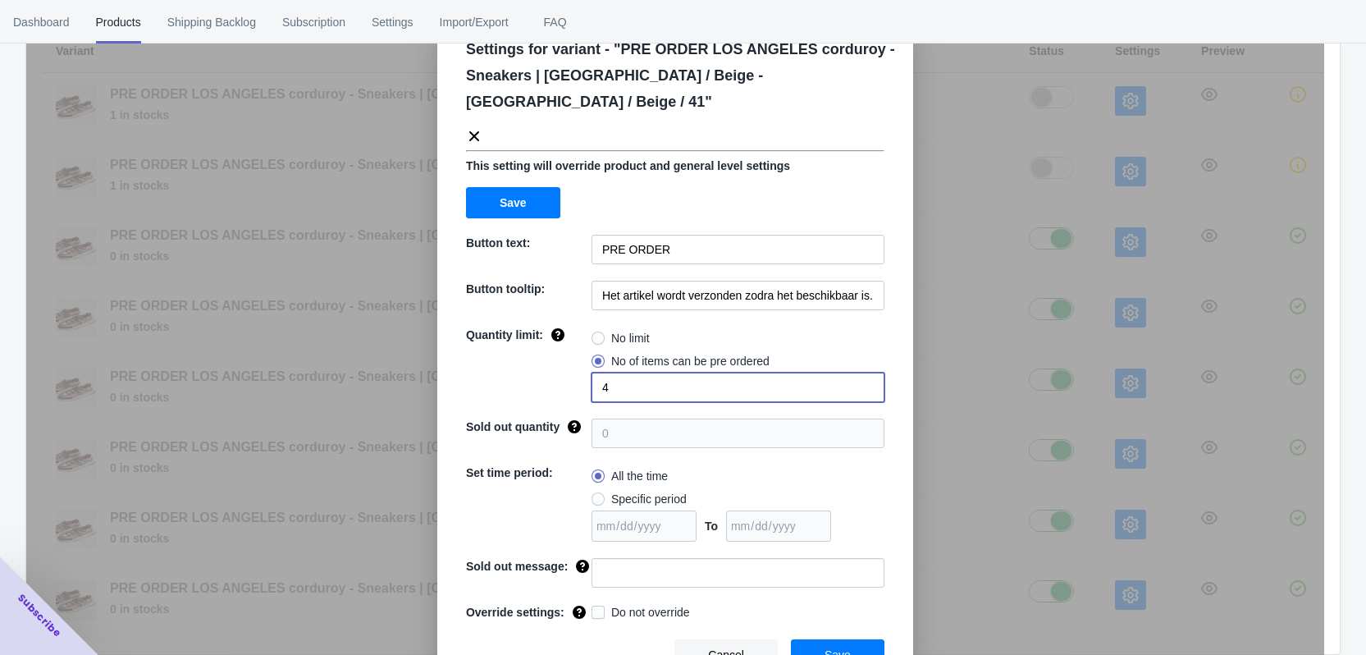
type input "4"
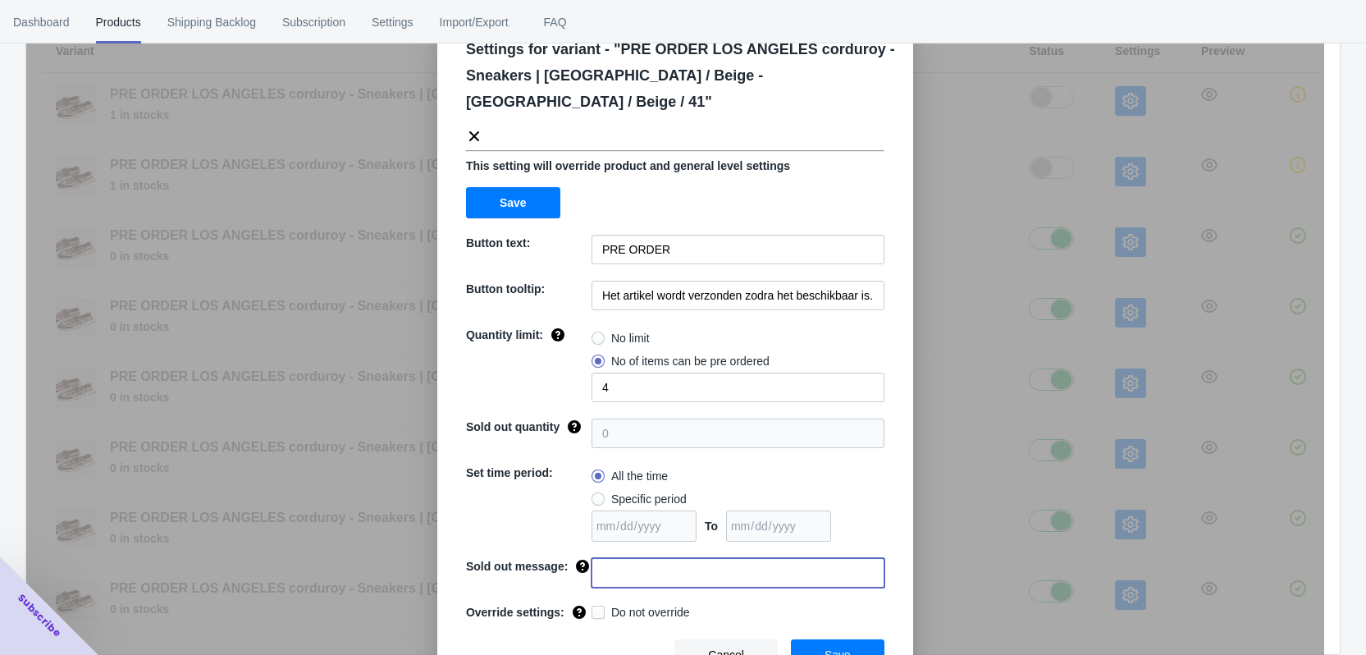
drag, startPoint x: 631, startPoint y: 539, endPoint x: 654, endPoint y: 546, distance: 24.1
click at [631, 558] on input at bounding box center [737, 573] width 293 height 30
type input "Deze maat is uitverkocht"
click at [584, 597] on div "Override settings:" at bounding box center [525, 608] width 132 height 23
click at [598, 605] on span at bounding box center [597, 611] width 13 height 13
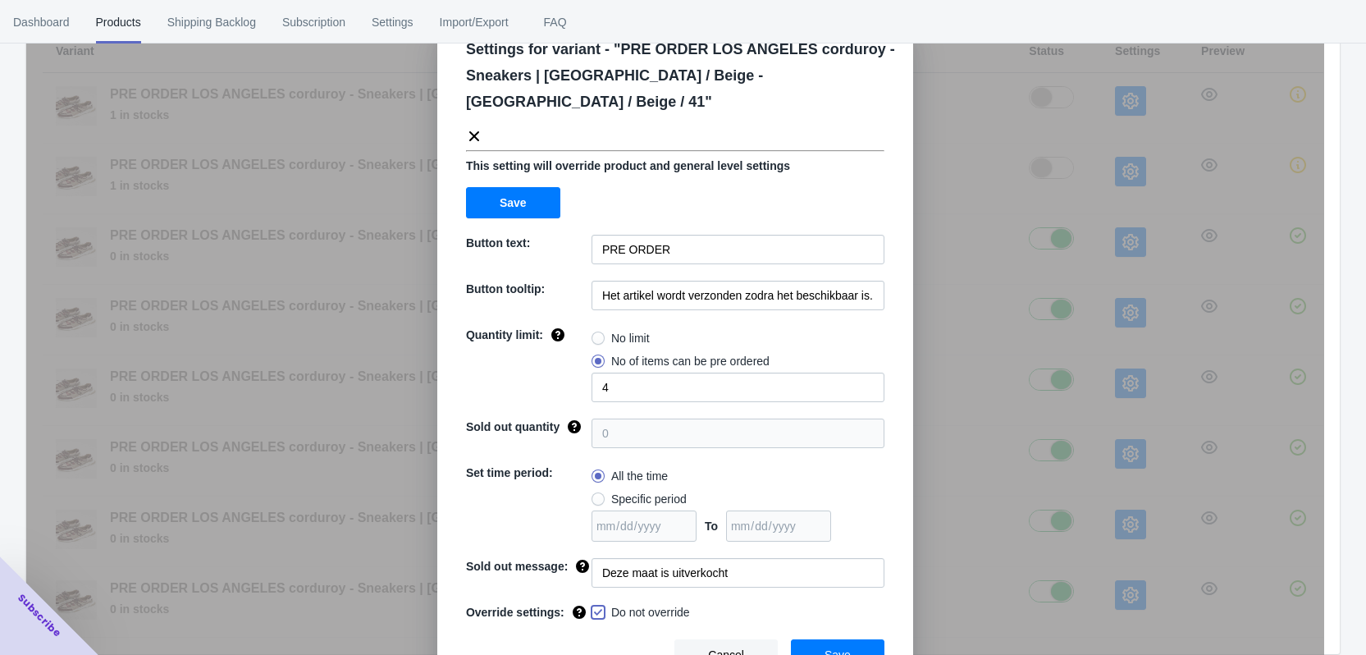
click at [596, 608] on input "Do not override" at bounding box center [595, 608] width 1 height 1
checkbox input "true"
click at [829, 648] on span "Save" at bounding box center [837, 654] width 26 height 13
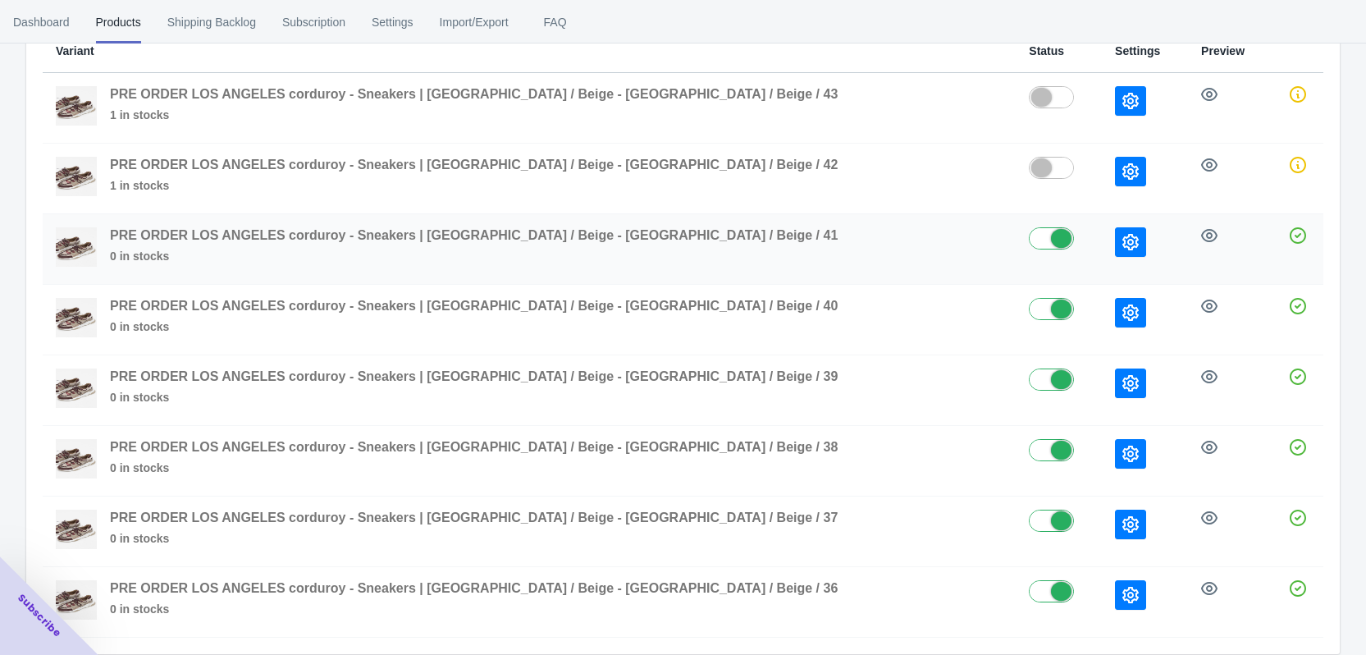
click at [1122, 236] on icon "button" at bounding box center [1130, 242] width 16 height 16
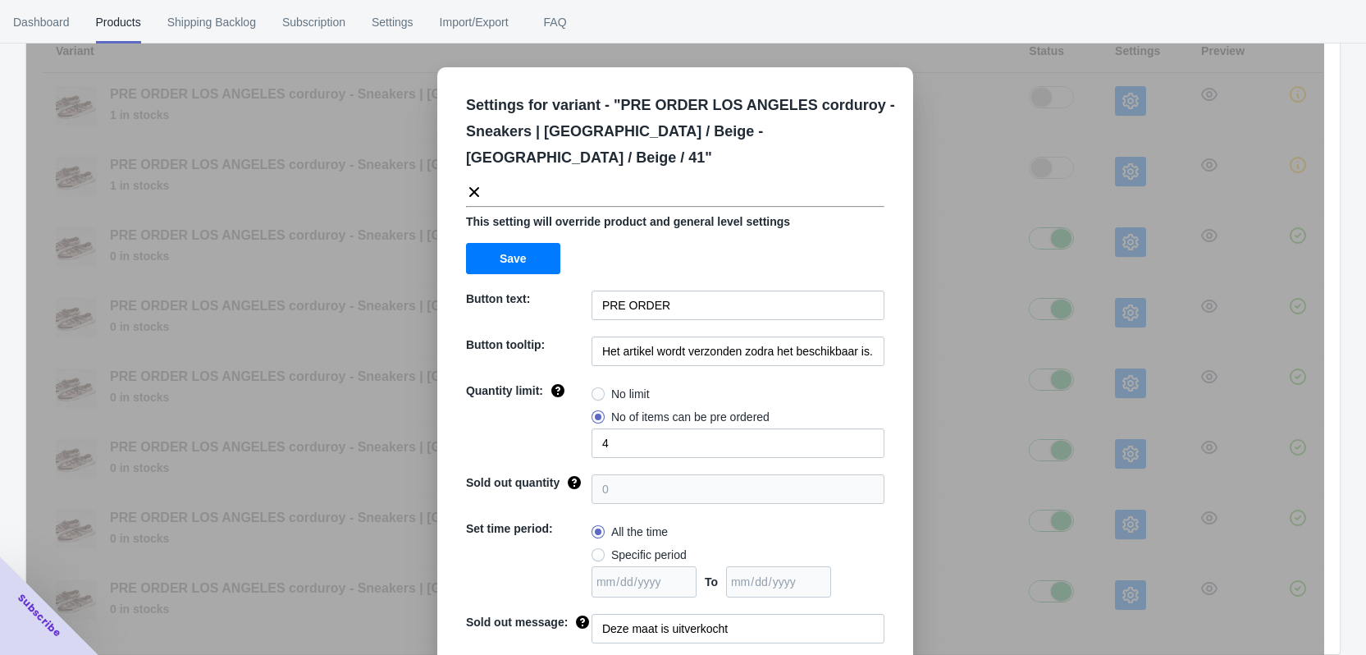
click at [1003, 304] on div "Settings for variant - " PRE ORDER LOS ANGELES corduroy - Sneakers | [GEOGRAPHI…" at bounding box center [675, 368] width 1298 height 655
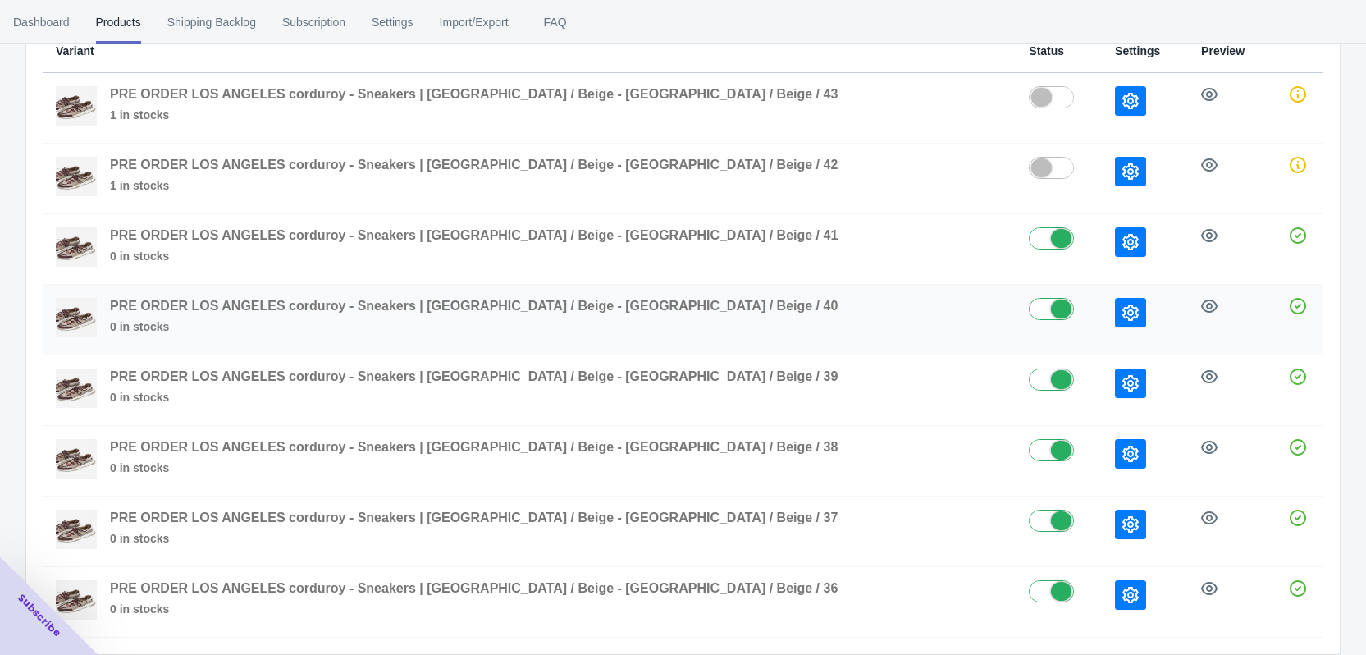
click at [1115, 311] on button "button" at bounding box center [1130, 313] width 31 height 30
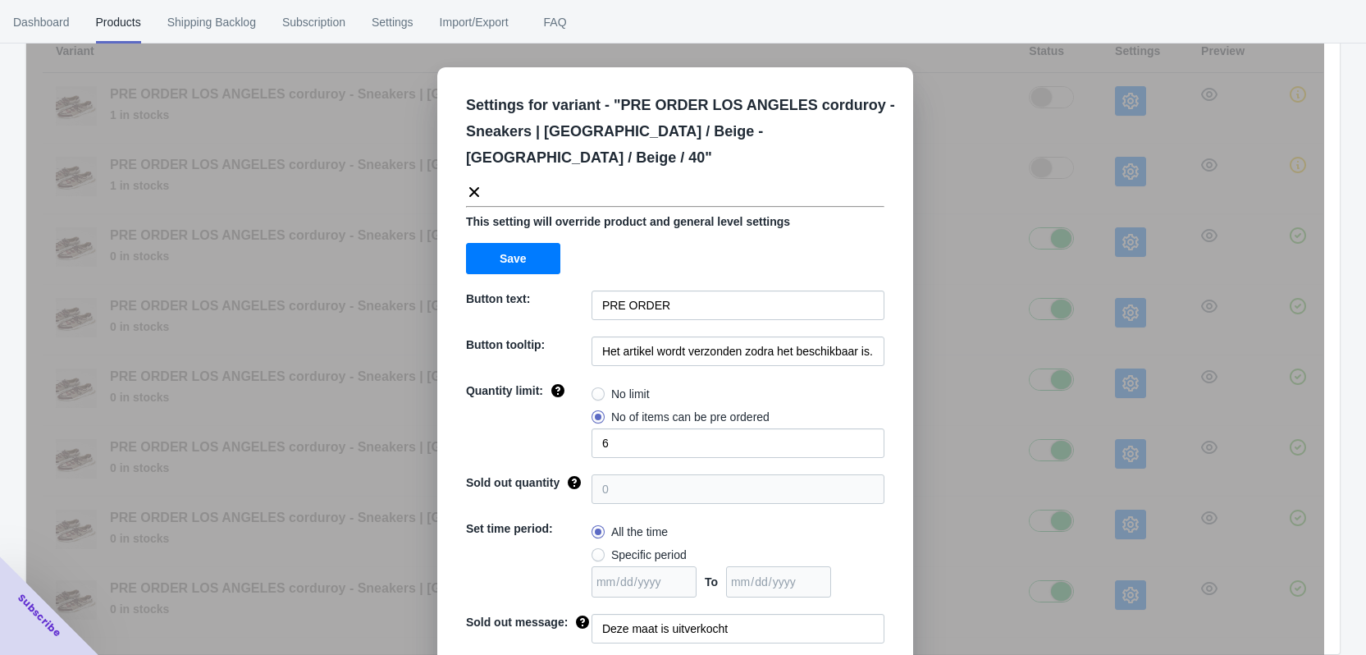
click at [1066, 283] on div "Settings for variant - " PRE ORDER LOS ANGELES corduroy - Sneakers | [GEOGRAPHI…" at bounding box center [675, 368] width 1298 height 655
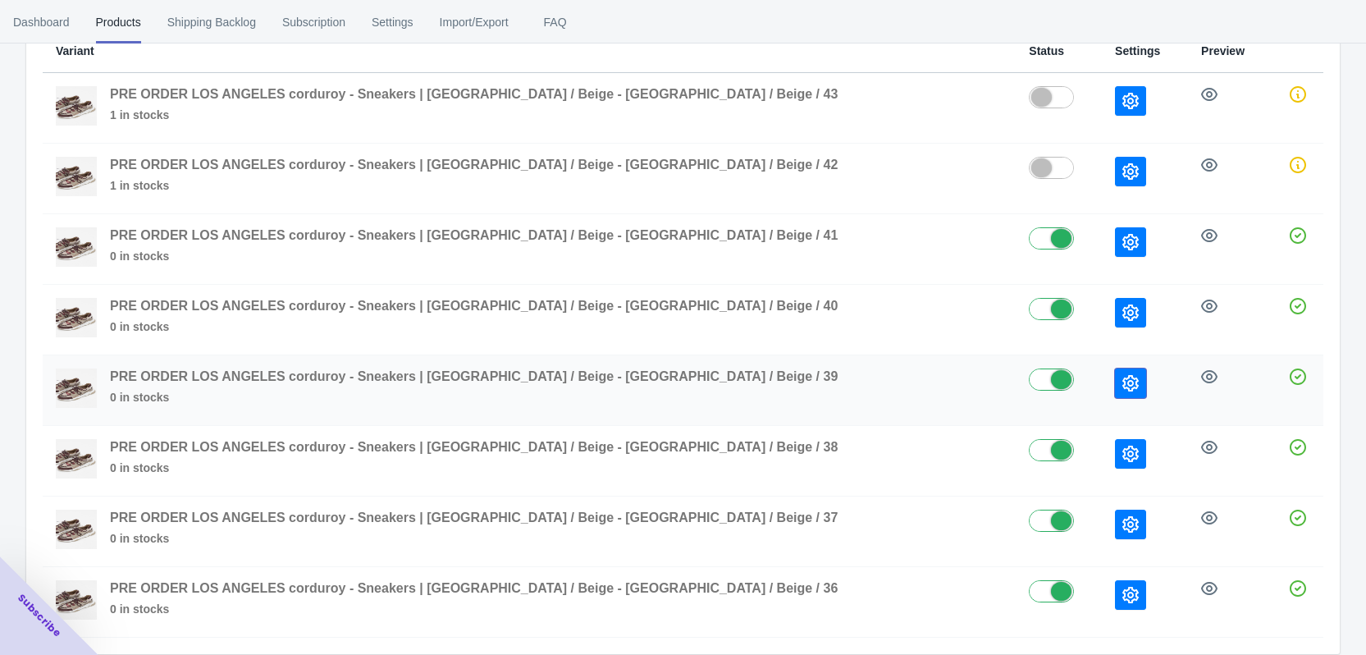
click at [1122, 384] on icon "button" at bounding box center [1130, 383] width 16 height 16
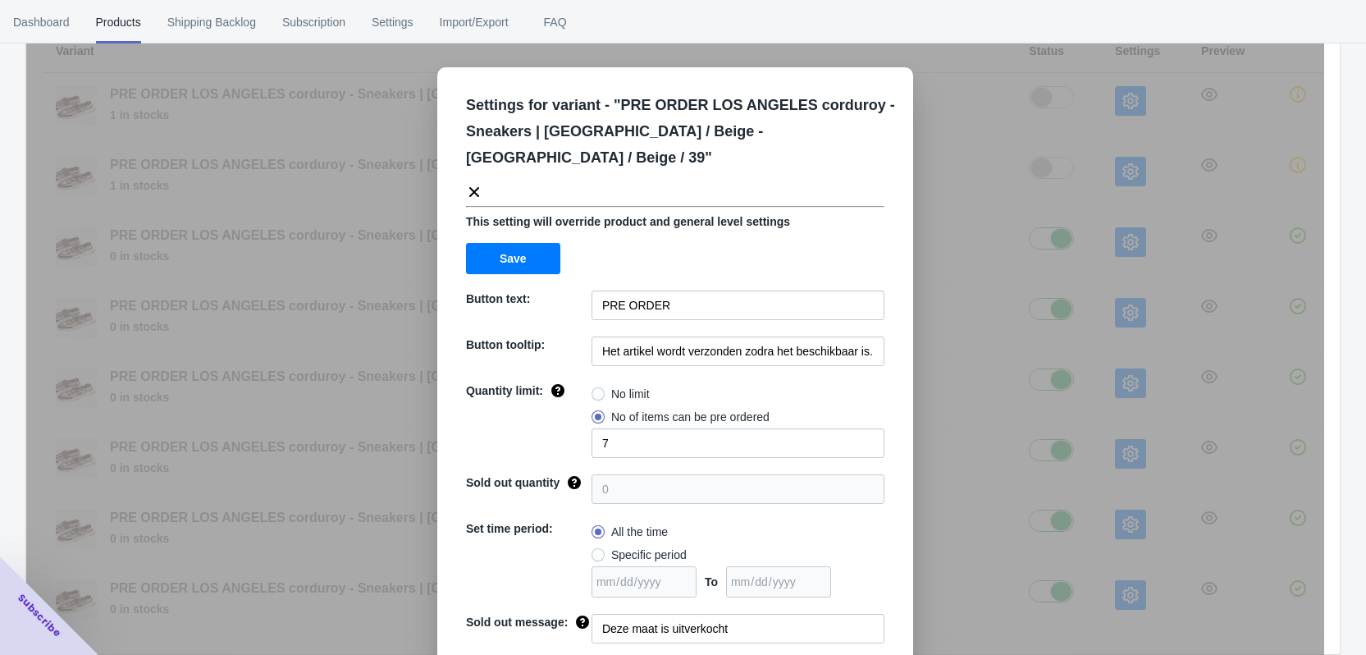
click at [1029, 325] on div "Settings for variant - " PRE ORDER LOS ANGELES corduroy - Sneakers | [GEOGRAPHI…" at bounding box center [675, 368] width 1298 height 655
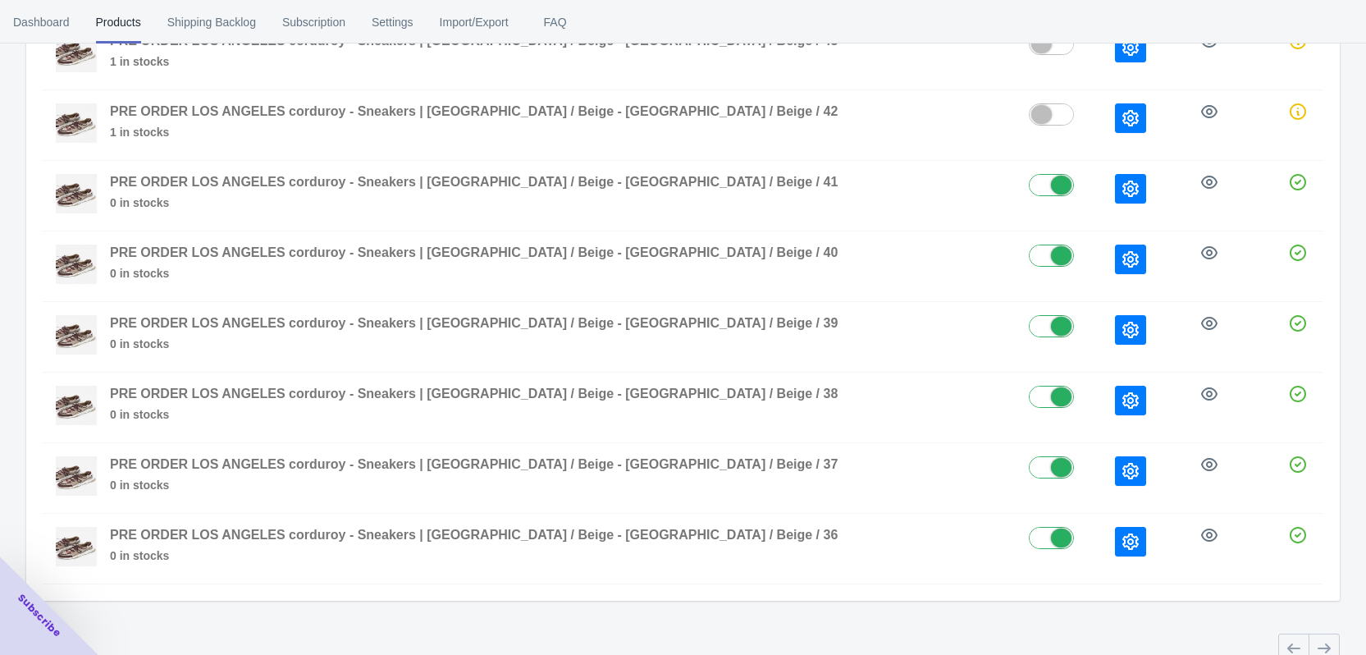
scroll to position [278, 0]
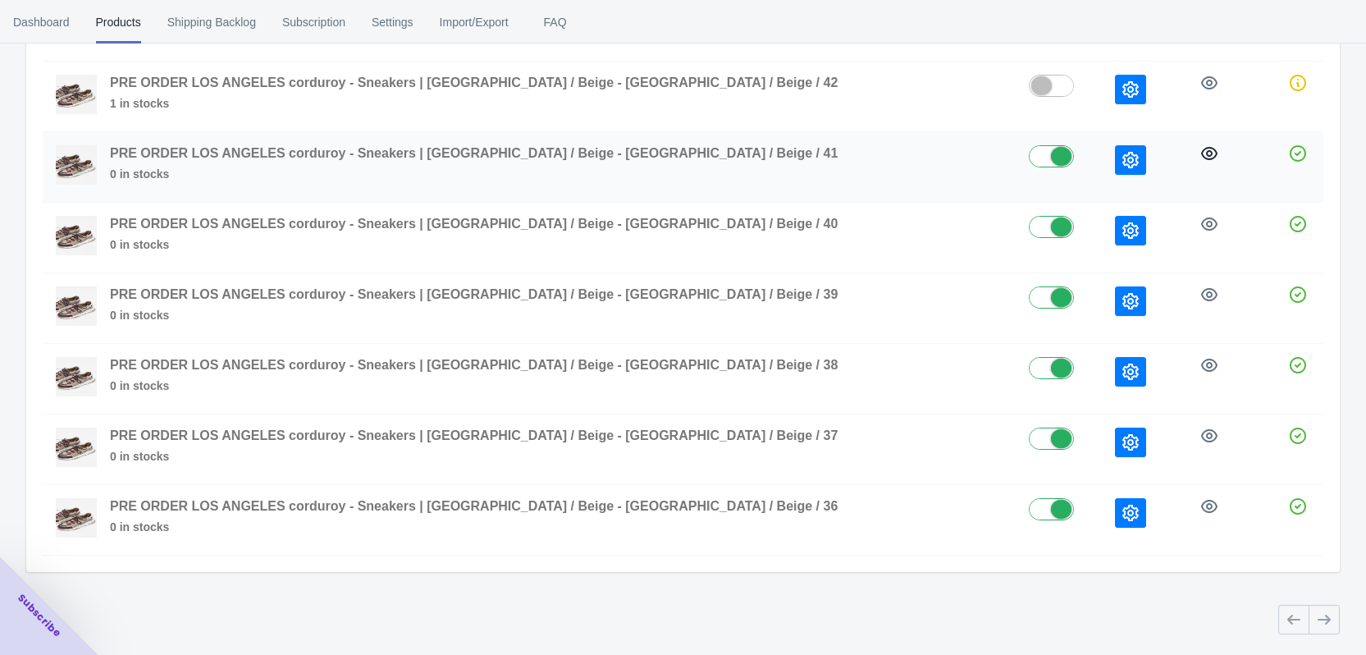
click at [1201, 150] on icon "button" at bounding box center [1209, 153] width 16 height 16
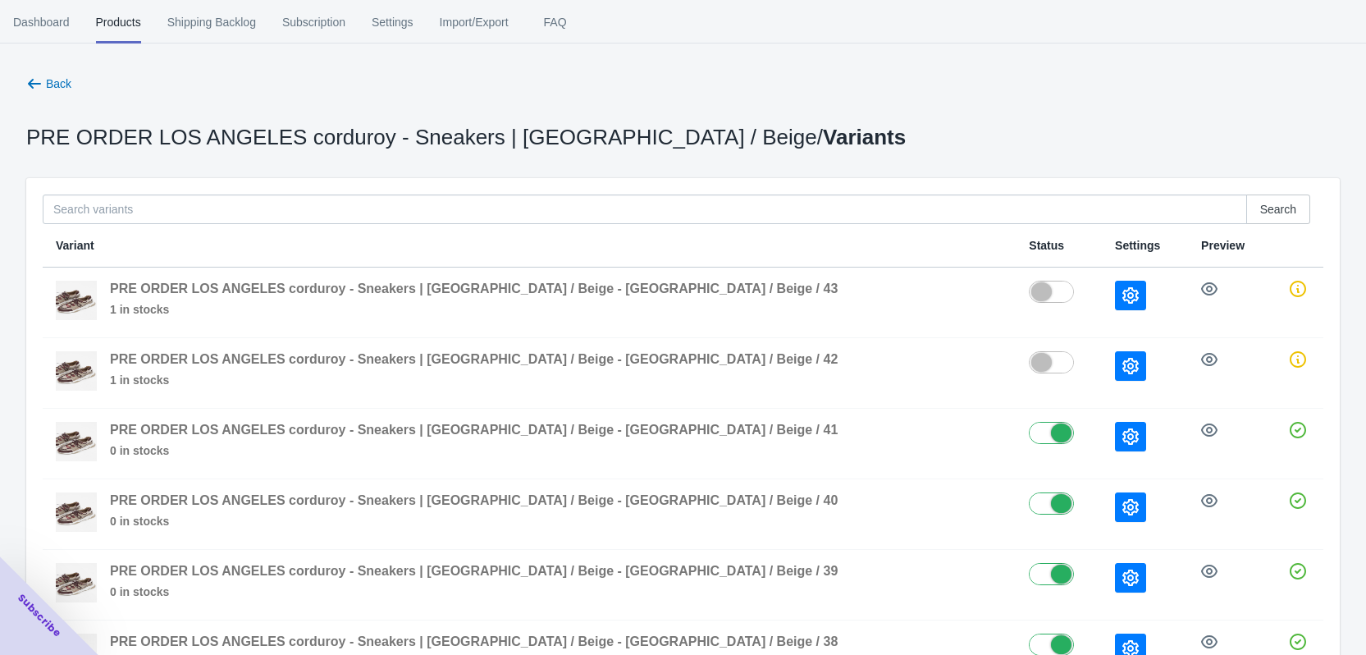
scroll to position [0, 0]
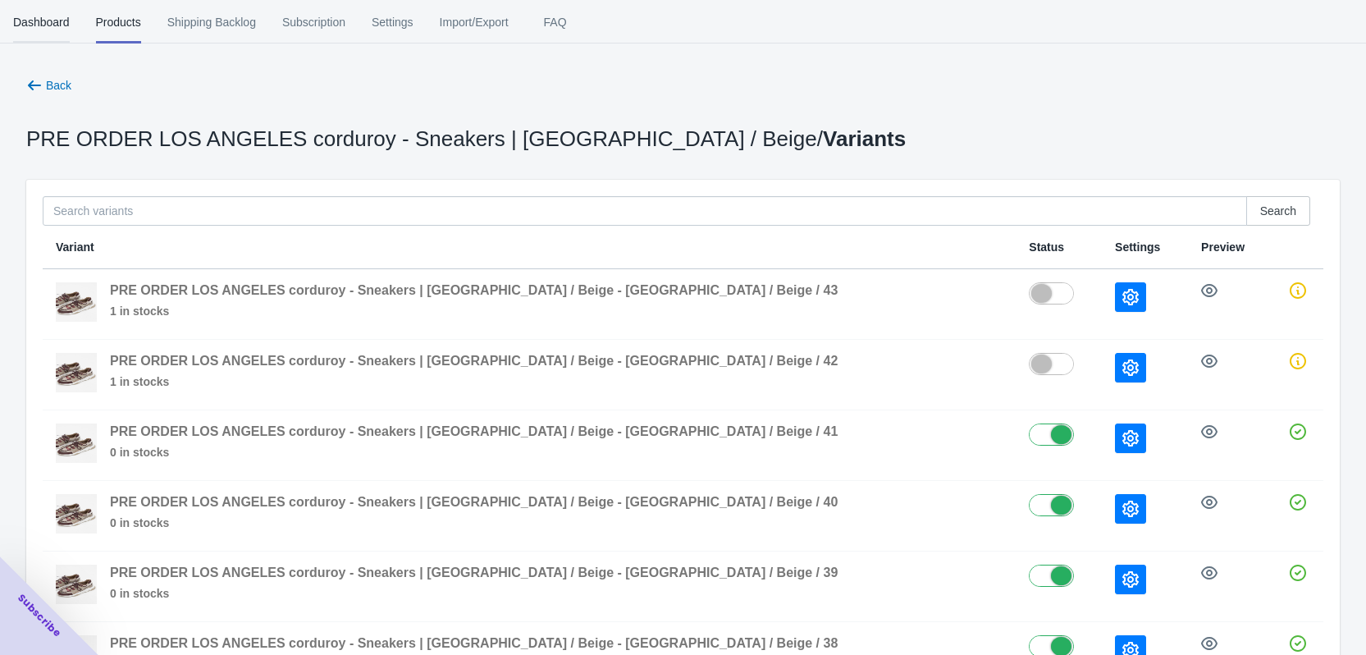
click at [10, 24] on button "Dashboard" at bounding box center [41, 22] width 83 height 43
